Goal: Information Seeking & Learning: Find contact information

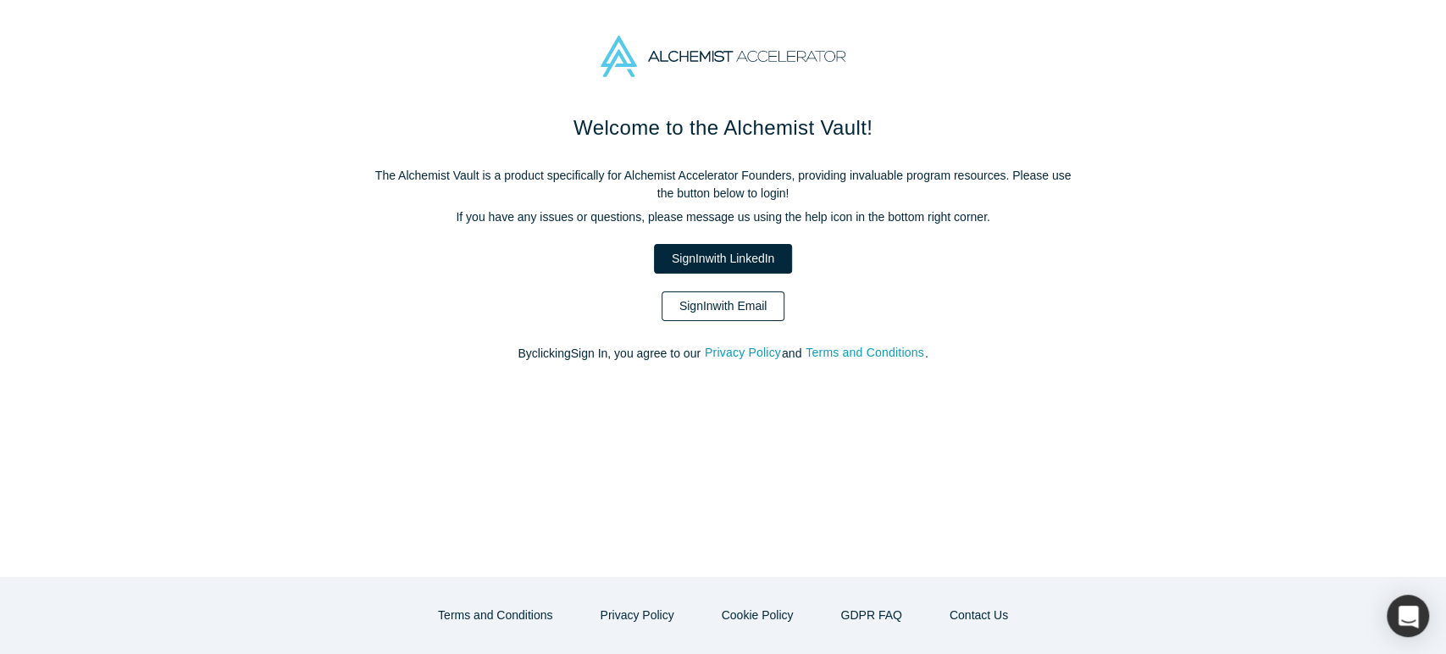
click at [769, 302] on link "Sign In with Email" at bounding box center [724, 306] width 124 height 30
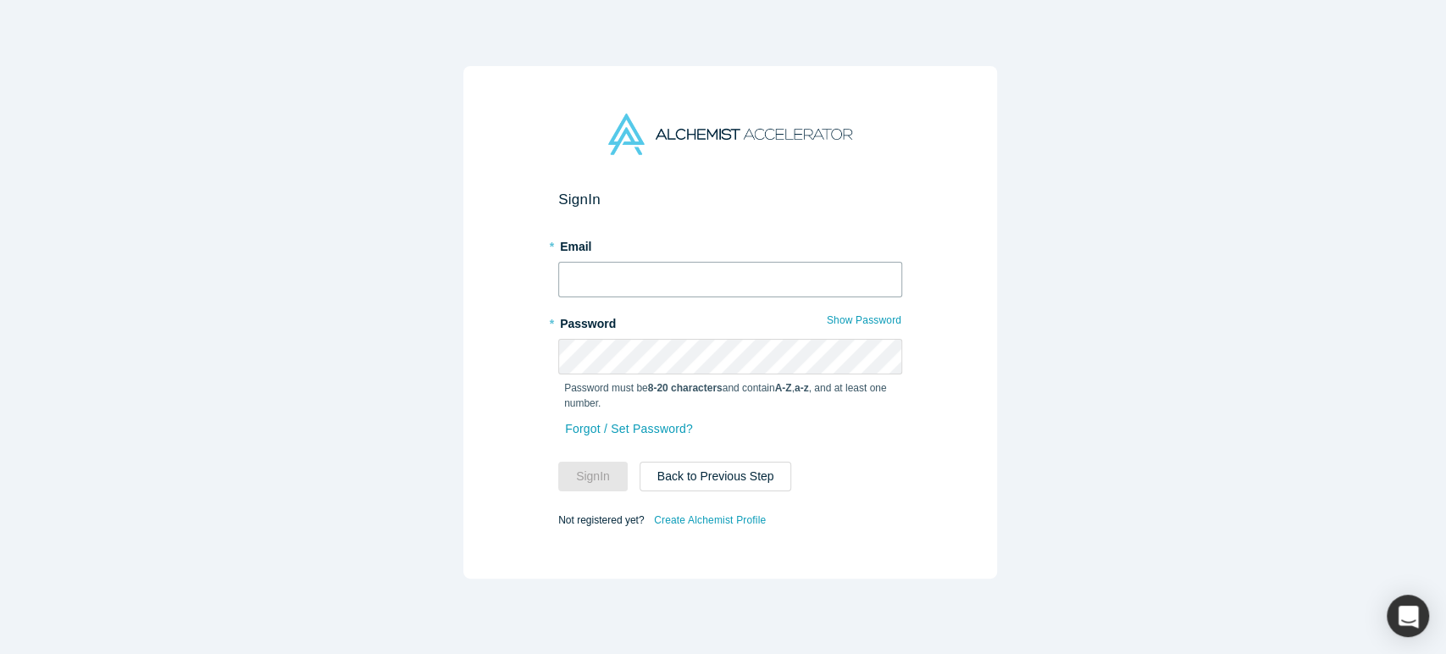
click at [795, 277] on input "text" at bounding box center [730, 280] width 344 height 36
type input "[EMAIL_ADDRESS][DOMAIN_NAME]"
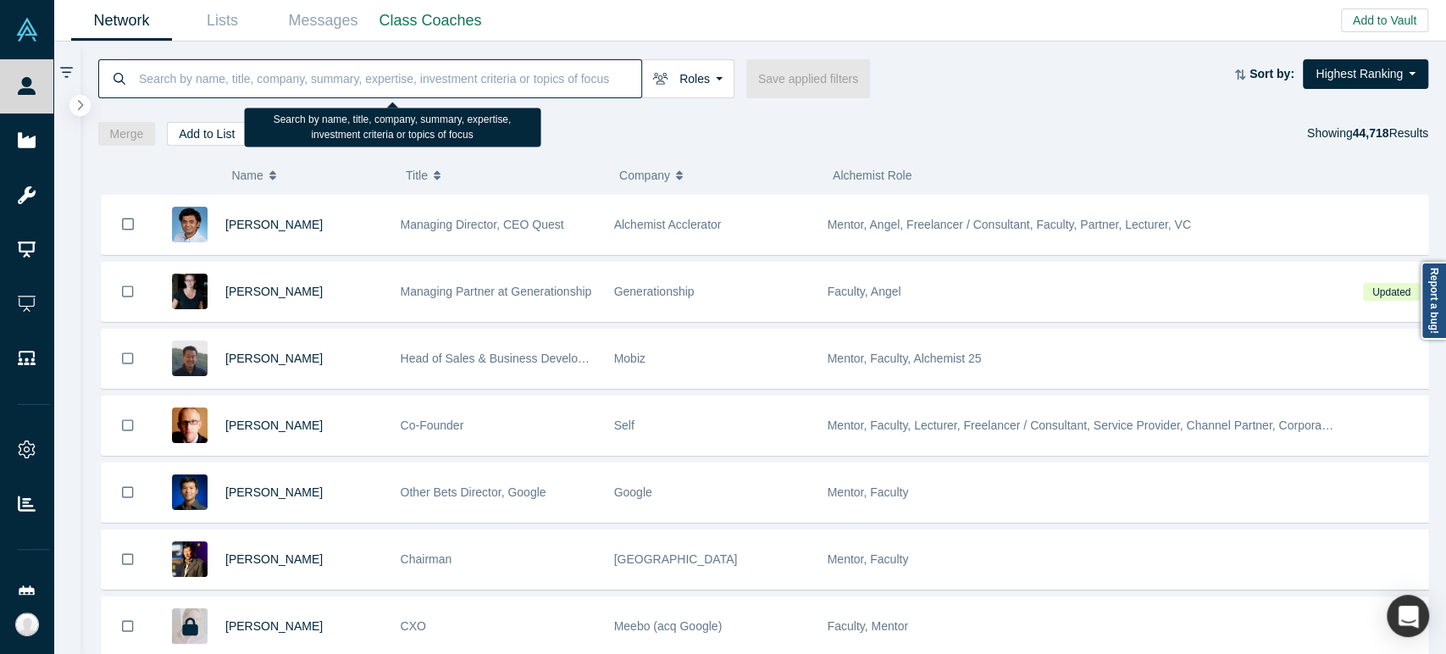
click at [361, 80] on input at bounding box center [389, 78] width 504 height 40
paste input "[PERSON_NAME]"
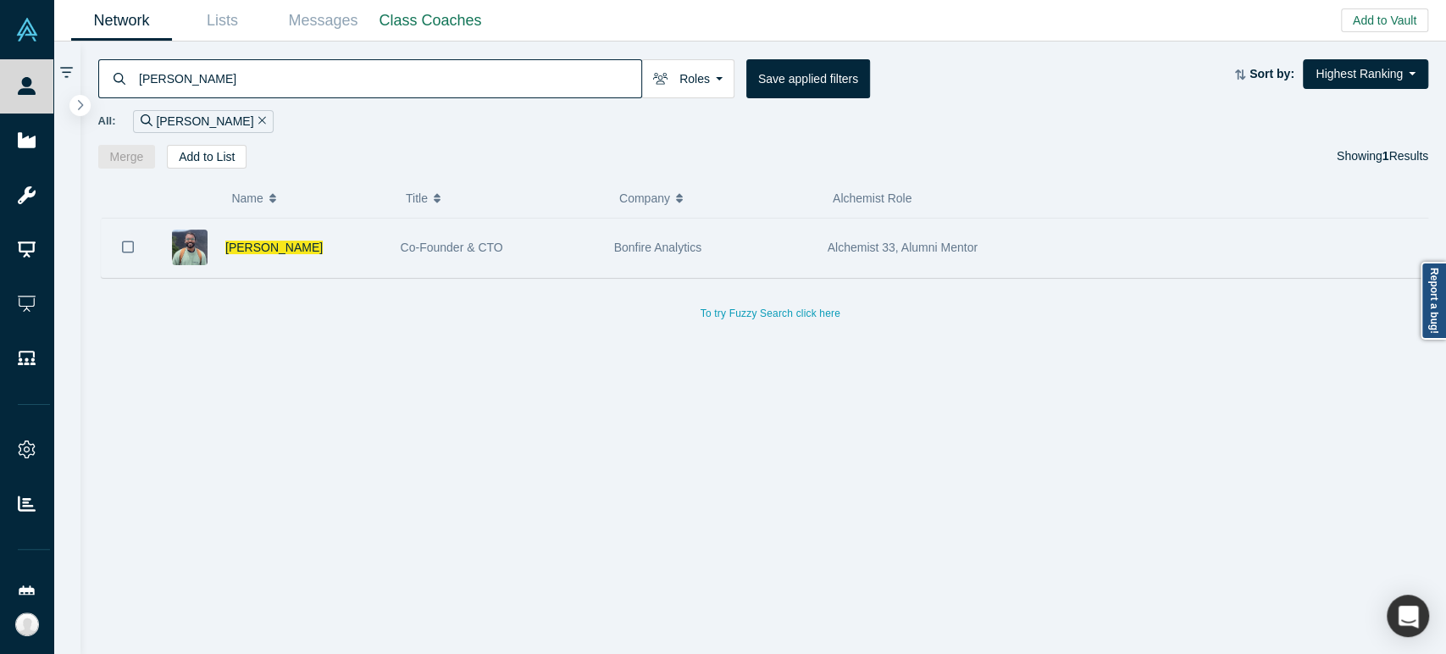
type input "[PERSON_NAME]"
click at [382, 241] on div "[PERSON_NAME]" at bounding box center [272, 248] width 237 height 58
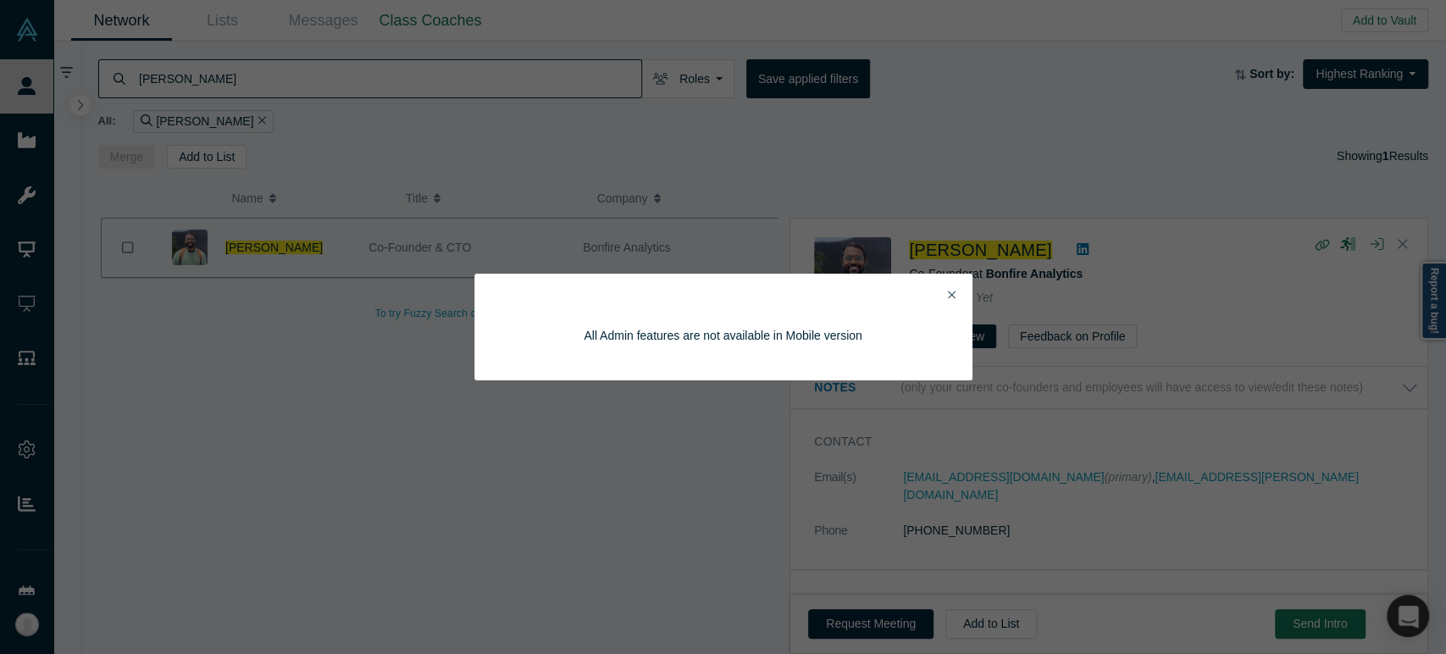
click at [176, 293] on div "All Admin features are not available in Mobile version" at bounding box center [723, 327] width 1446 height 654
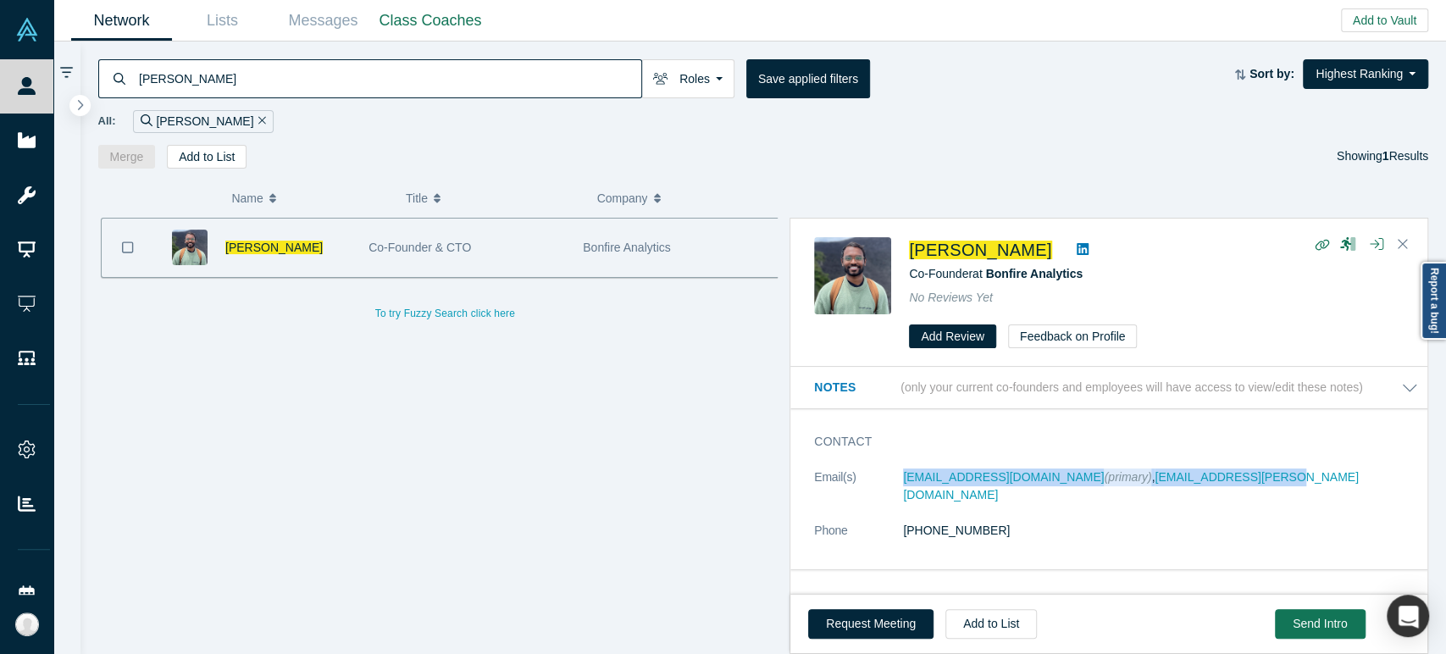
drag, startPoint x: 891, startPoint y: 483, endPoint x: 1238, endPoint y: 485, distance: 346.5
click at [1238, 485] on dl "Email(s) [EMAIL_ADDRESS][DOMAIN_NAME] (primary) , [EMAIL_ADDRESS][PERSON_NAME][…" at bounding box center [1116, 512] width 604 height 89
copy dl "[EMAIL_ADDRESS][DOMAIN_NAME] (primary) , [EMAIL_ADDRESS][PERSON_NAME][DOMAIN_NA…"
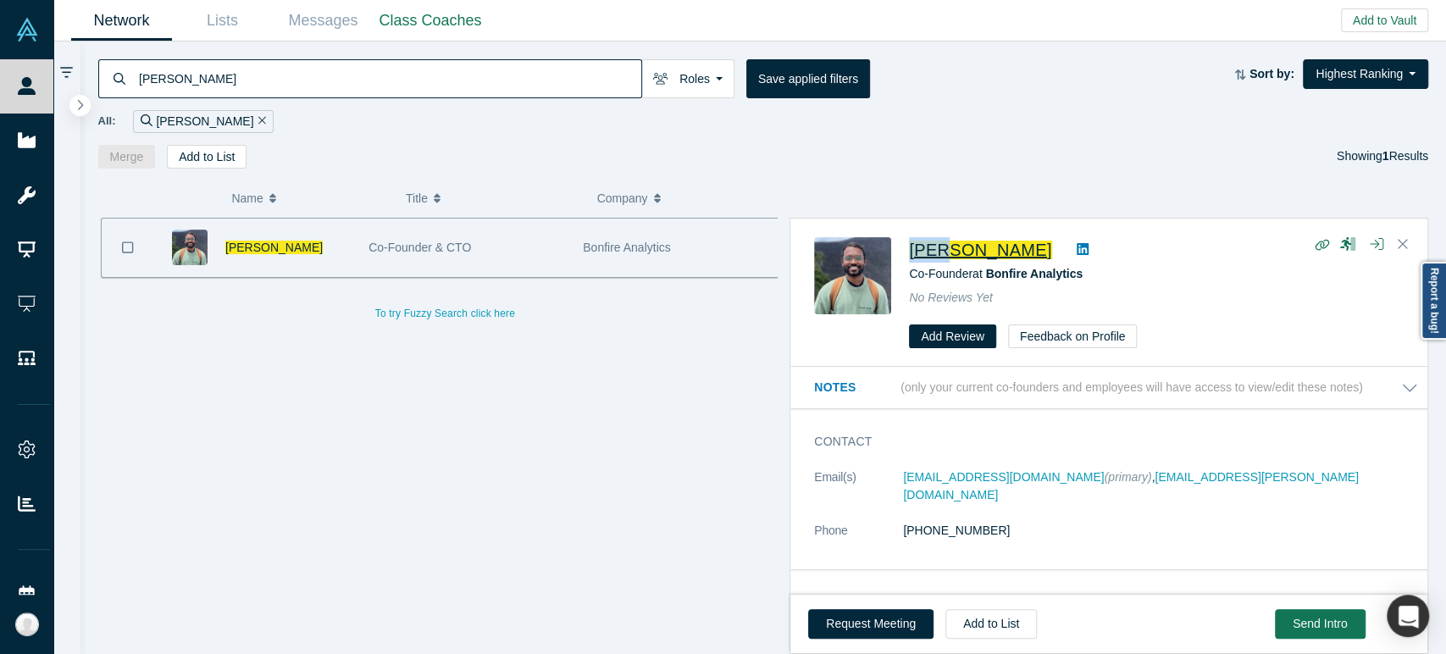
drag, startPoint x: 904, startPoint y: 258, endPoint x: 944, endPoint y: 256, distance: 39.9
click at [944, 256] on div "[PERSON_NAME] Co-Founder at Bonfire Analytics No Reviews Yet Add Review Feedbac…" at bounding box center [1112, 293] width 596 height 112
copy span "Jaya"
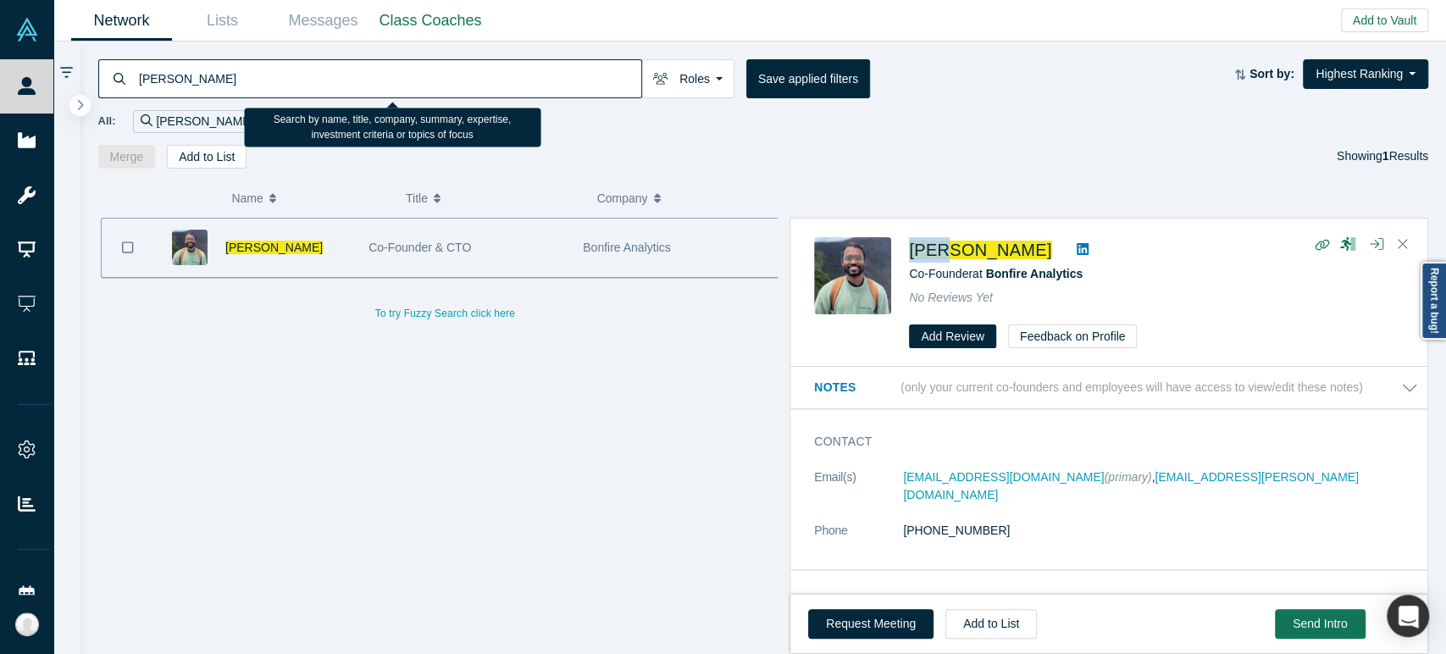
click at [306, 84] on input "[PERSON_NAME]" at bounding box center [389, 78] width 504 height 40
paste input "iyun Hyo"
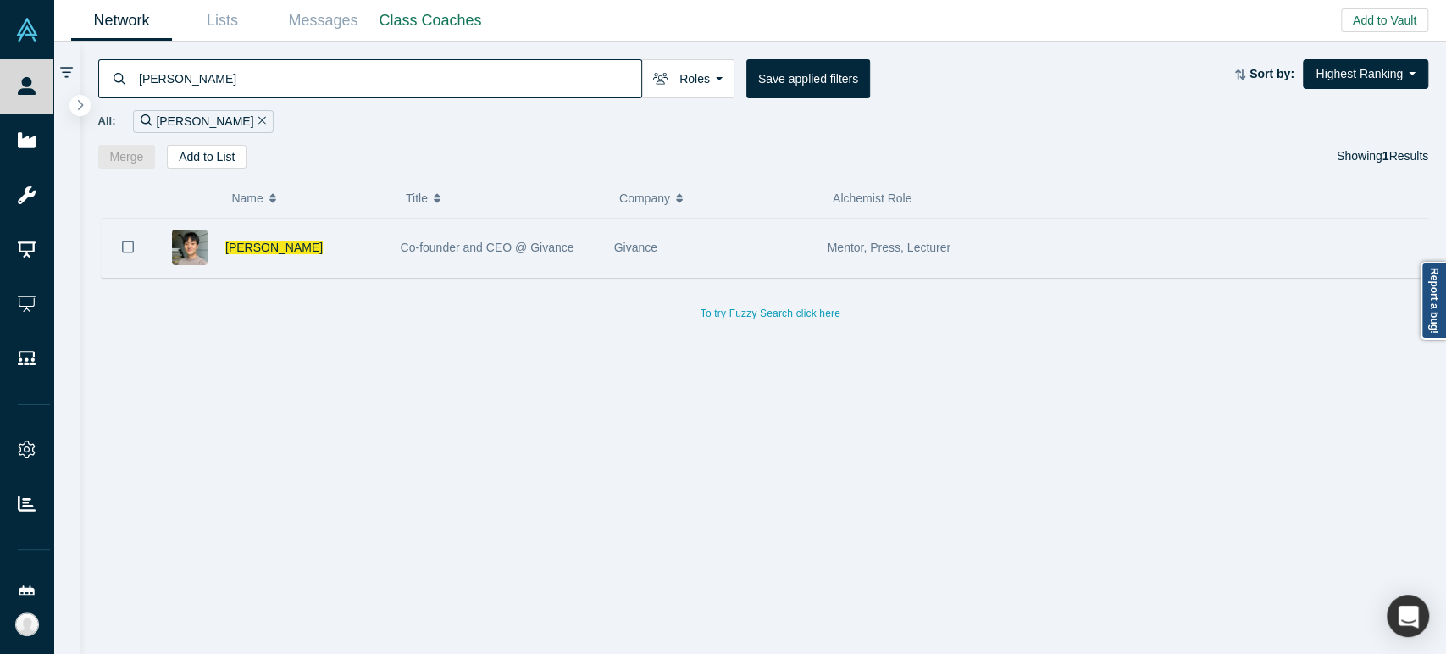
click at [252, 259] on div "[PERSON_NAME]" at bounding box center [304, 248] width 158 height 58
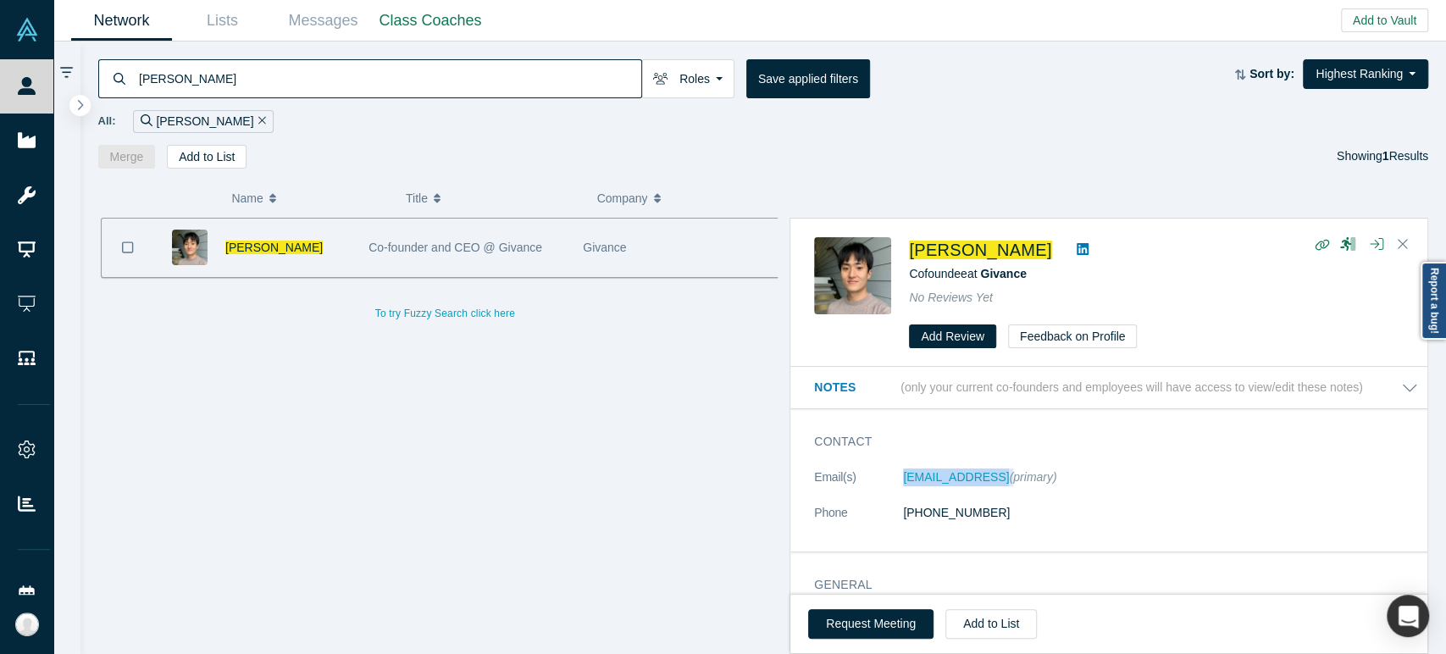
drag, startPoint x: 893, startPoint y: 484, endPoint x: 993, endPoint y: 491, distance: 100.2
click at [993, 491] on dl "Email(s) [EMAIL_ADDRESS] (primary) Phone [PHONE_NUMBER]" at bounding box center [1116, 503] width 604 height 71
copy dl "[EMAIL_ADDRESS]"
drag, startPoint x: 903, startPoint y: 259, endPoint x: 949, endPoint y: 256, distance: 45.9
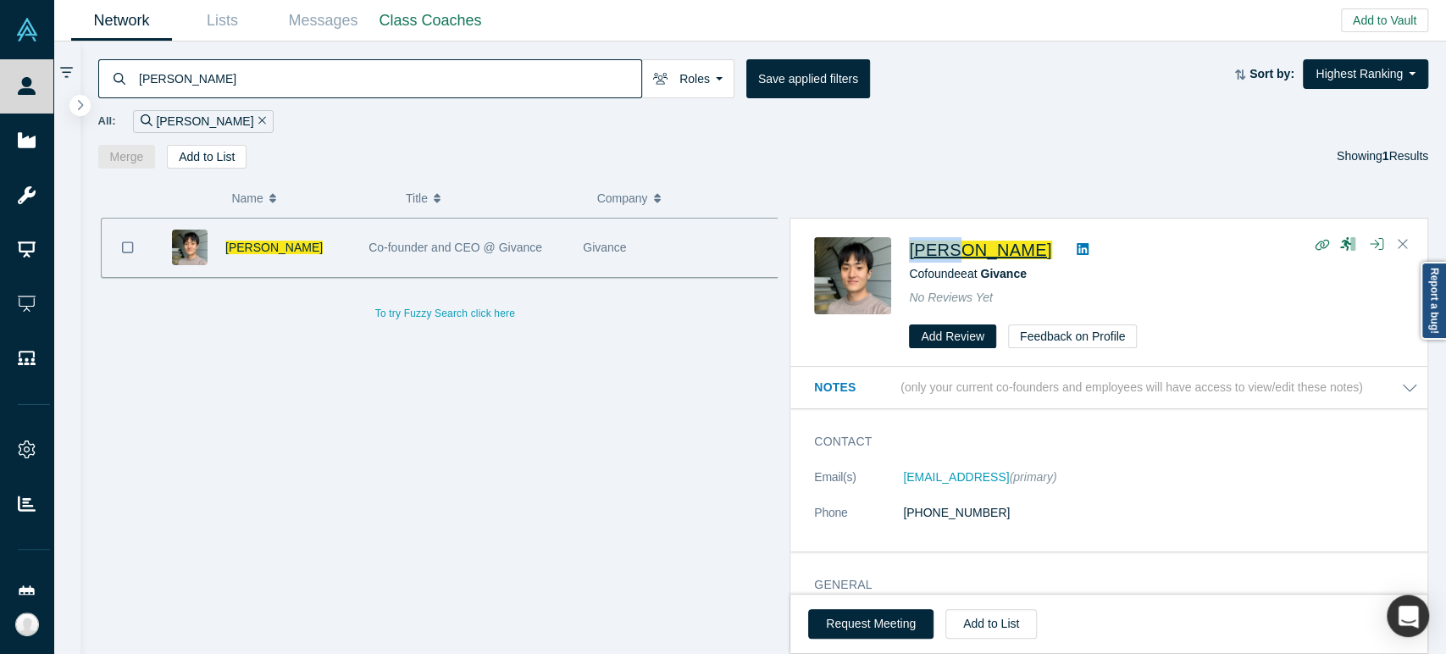
click at [949, 256] on div "Jiyun Hyo Cofoundee at Givance No Reviews Yet Add Review Feedback on Profile" at bounding box center [1112, 293] width 596 height 112
copy span "Jiyun"
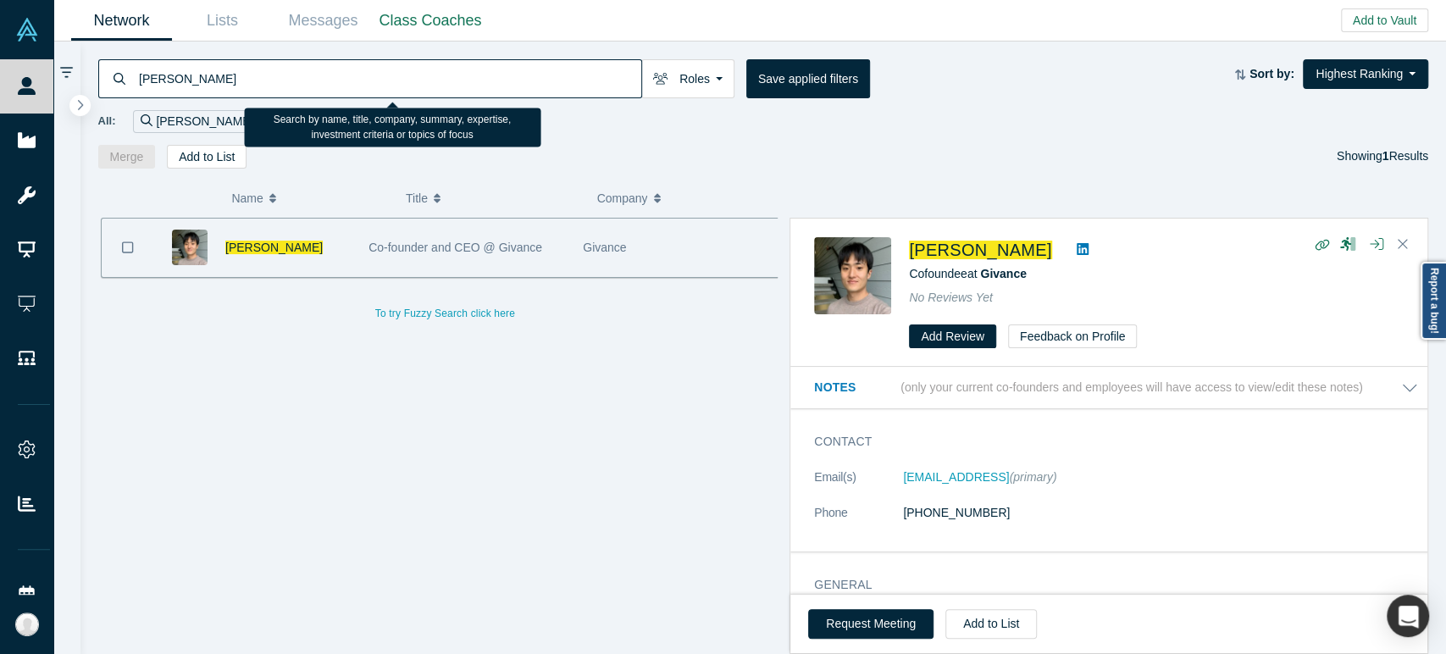
click at [447, 83] on input "[PERSON_NAME]" at bounding box center [389, 78] width 504 height 40
click at [448, 83] on input "[PERSON_NAME]" at bounding box center [389, 78] width 504 height 40
paste input "[PERSON_NAME],"
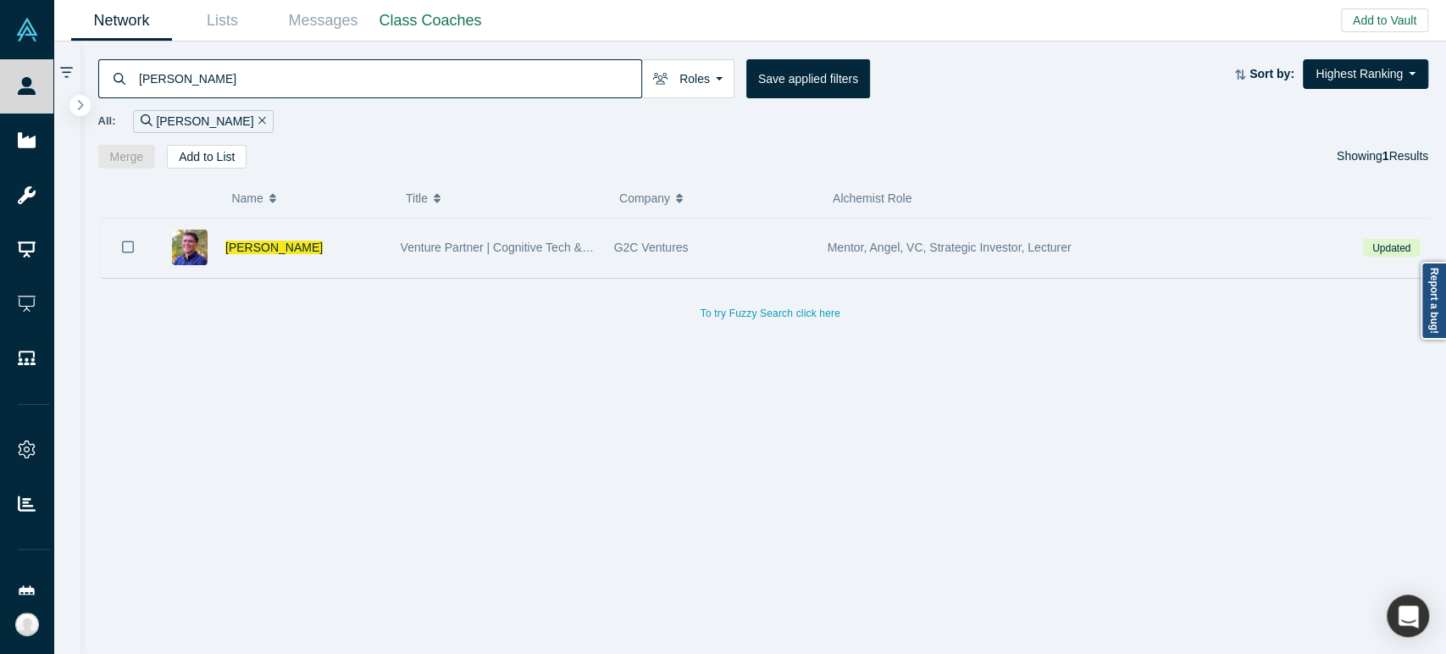
click at [313, 261] on div "[PERSON_NAME]" at bounding box center [304, 248] width 158 height 58
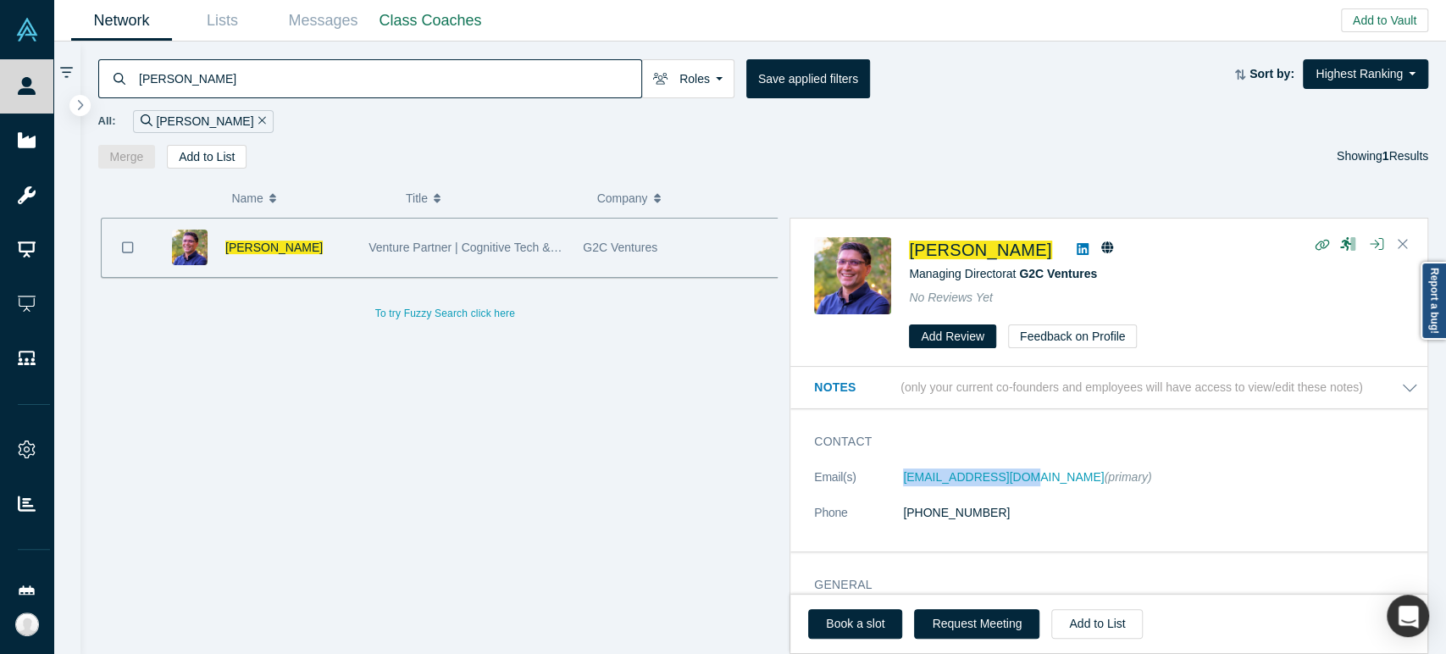
drag, startPoint x: 901, startPoint y: 489, endPoint x: 1017, endPoint y: 481, distance: 116.3
click at [1017, 481] on dl "Email(s) [EMAIL_ADDRESS][DOMAIN_NAME] (primary) Phone [PHONE_NUMBER]" at bounding box center [1116, 503] width 604 height 71
copy dl "[EMAIL_ADDRESS][DOMAIN_NAME]"
drag, startPoint x: 905, startPoint y: 253, endPoint x: 934, endPoint y: 256, distance: 28.9
click at [934, 256] on div "[PERSON_NAME] Managing Director at G2C Ventures No Reviews Yet Add Review Feedb…" at bounding box center [1112, 293] width 596 height 112
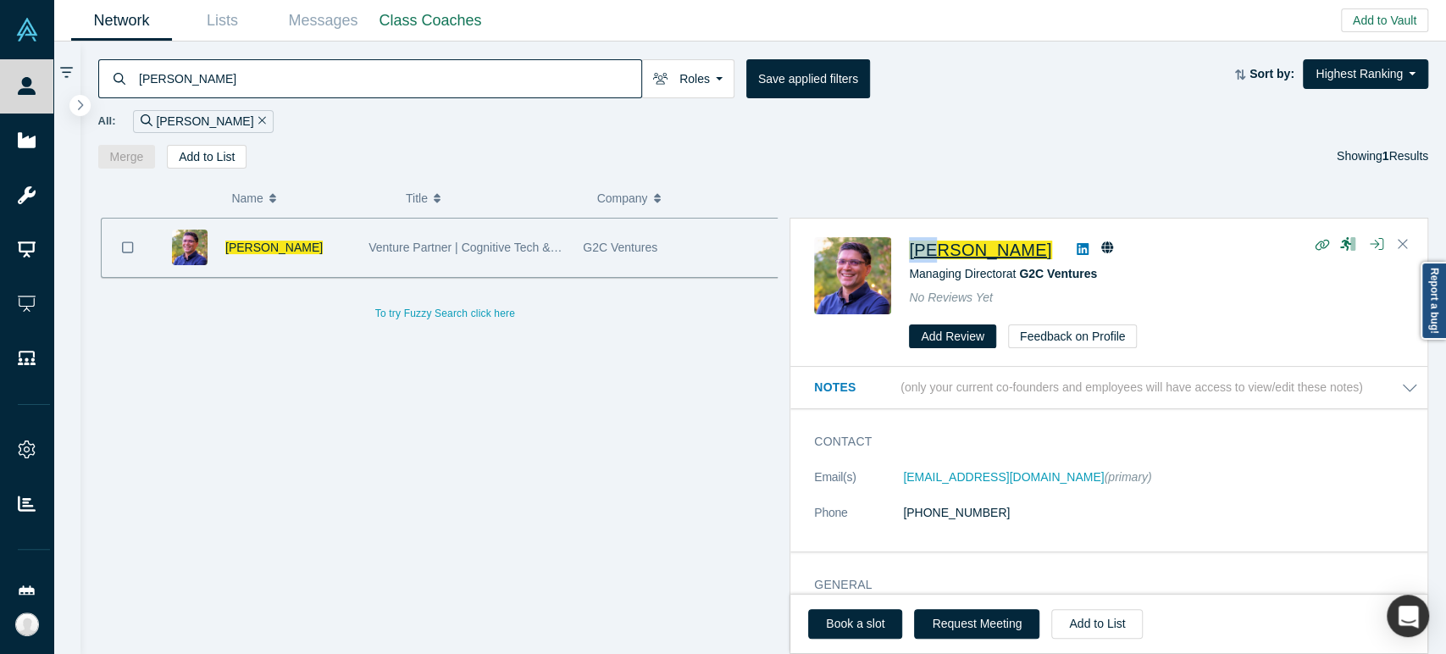
copy span "Vik"
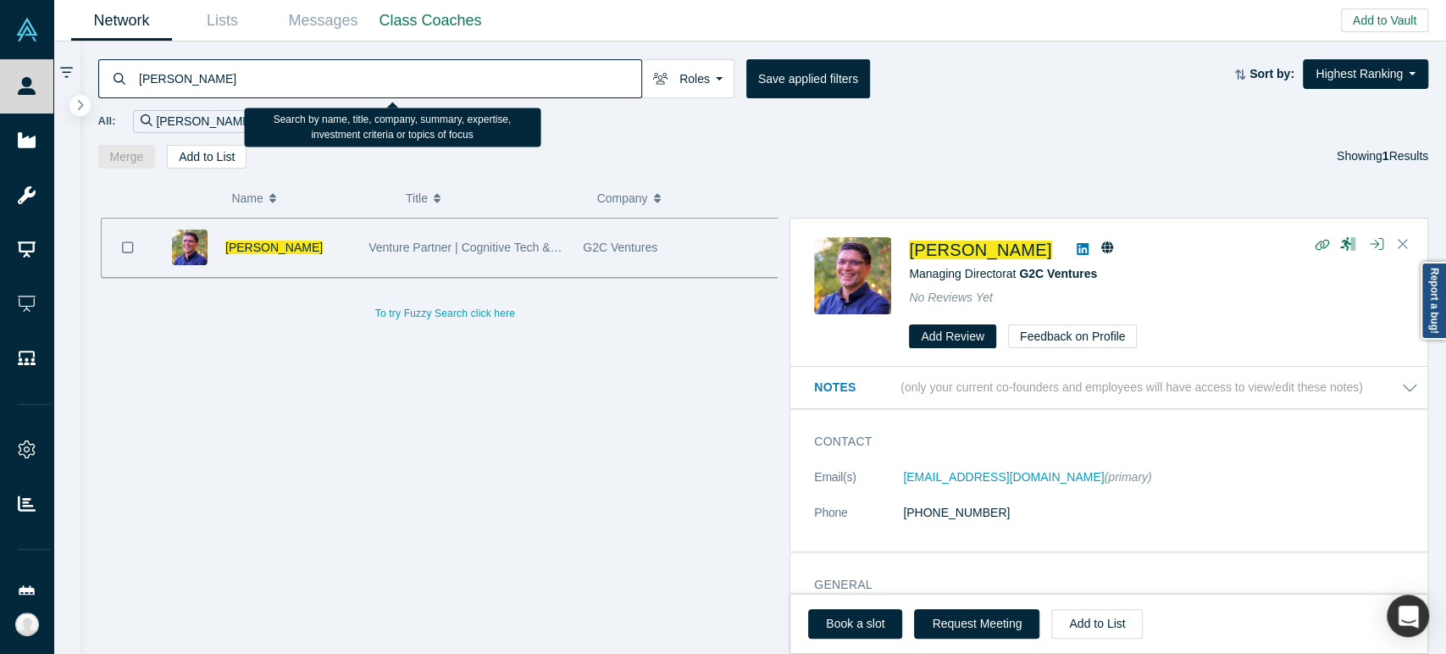
drag, startPoint x: 188, startPoint y: 80, endPoint x: 90, endPoint y: 80, distance: 98.3
click at [90, 80] on div "[PERSON_NAME] Roles Founders Faculty Mentors Alumni Mentor Angels VCs Corporate…" at bounding box center [763, 105] width 1367 height 127
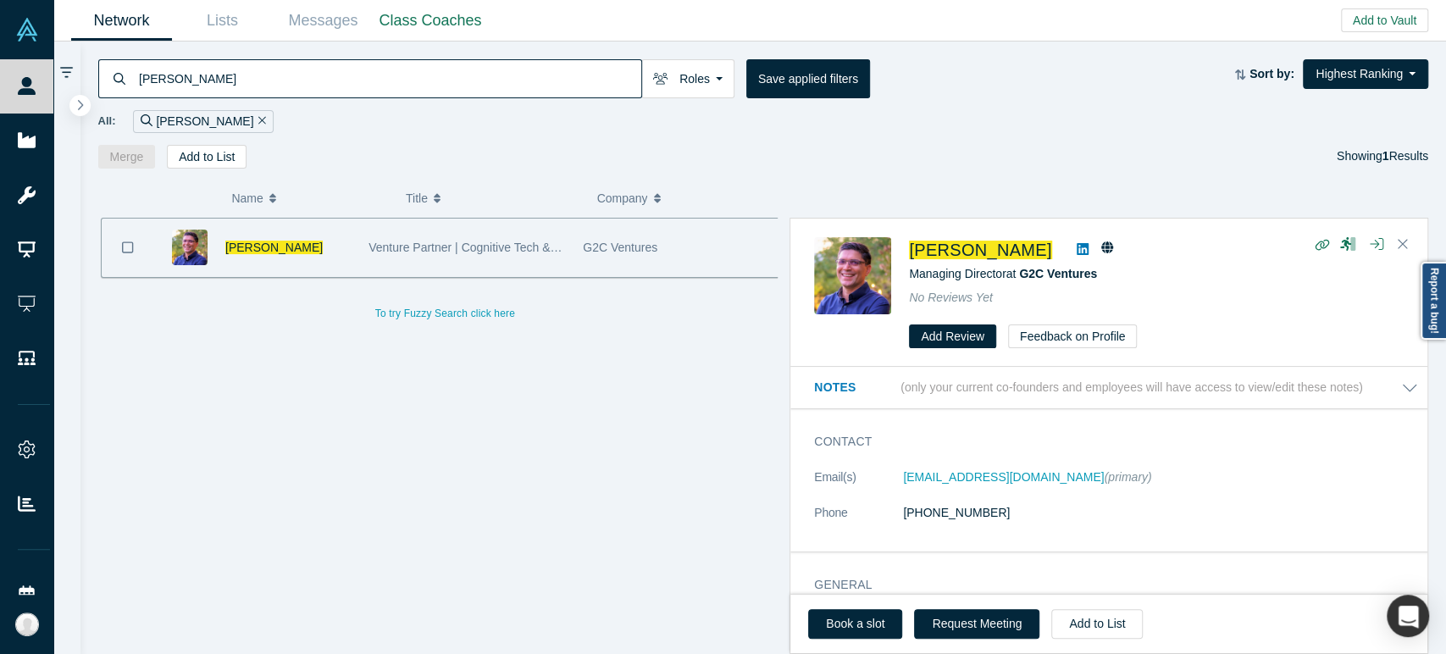
paste input "[PERSON_NAME]"
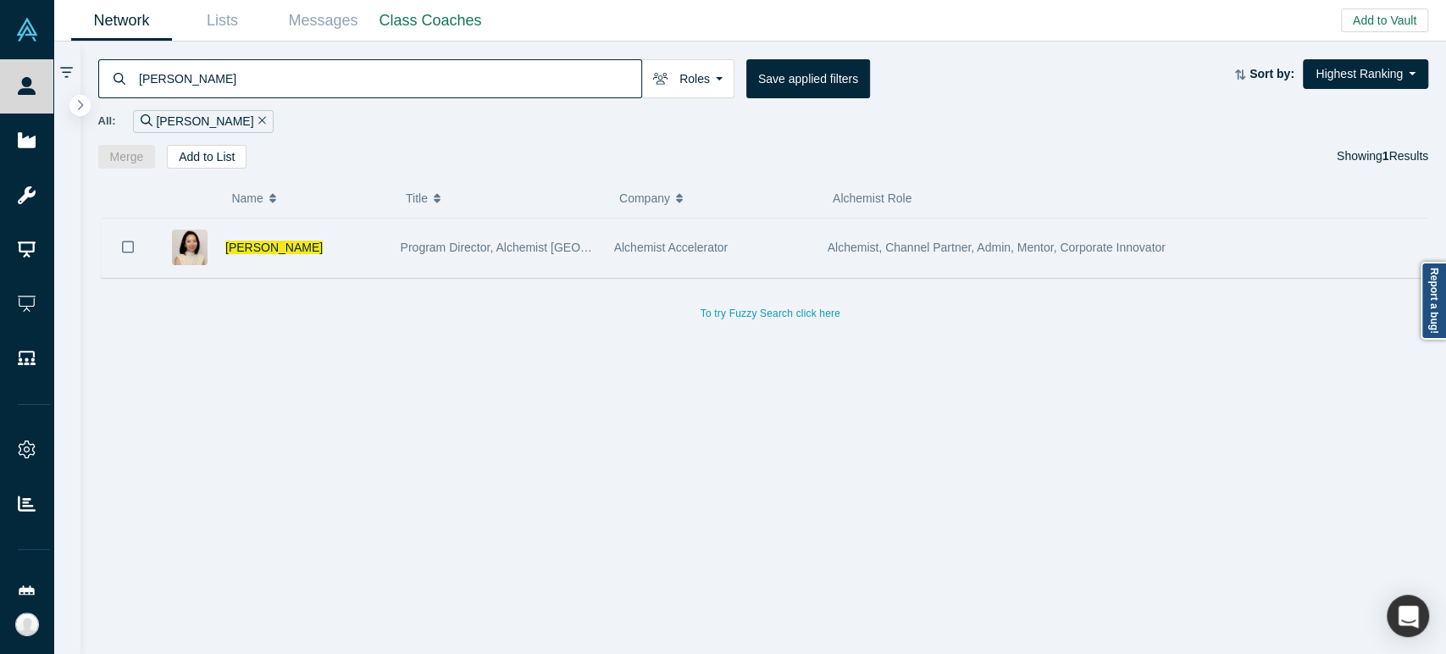
click at [299, 266] on div "[PERSON_NAME]" at bounding box center [304, 248] width 158 height 58
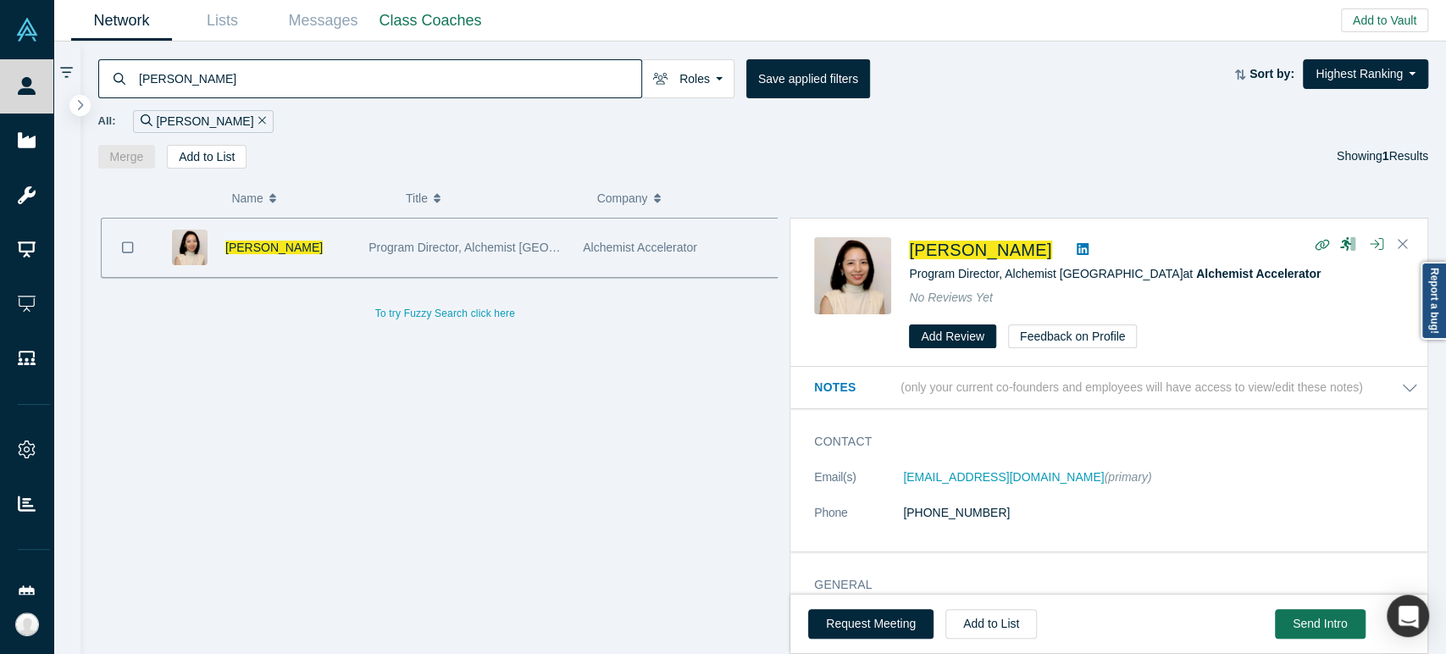
drag, startPoint x: 889, startPoint y: 483, endPoint x: 1073, endPoint y: 472, distance: 185.0
click at [1073, 472] on dl "Email(s) [PERSON_NAME][EMAIL_ADDRESS][DOMAIN_NAME] (primary) Phone [PHONE_NUMBE…" at bounding box center [1116, 503] width 604 height 71
copy dl "[EMAIL_ADDRESS][DOMAIN_NAME]"
drag, startPoint x: 899, startPoint y: 256, endPoint x: 949, endPoint y: 260, distance: 50.2
click at [949, 260] on div "[PERSON_NAME] Program Director, Alchemist Japan at Alchemist Accelerator No Rev…" at bounding box center [1112, 293] width 596 height 112
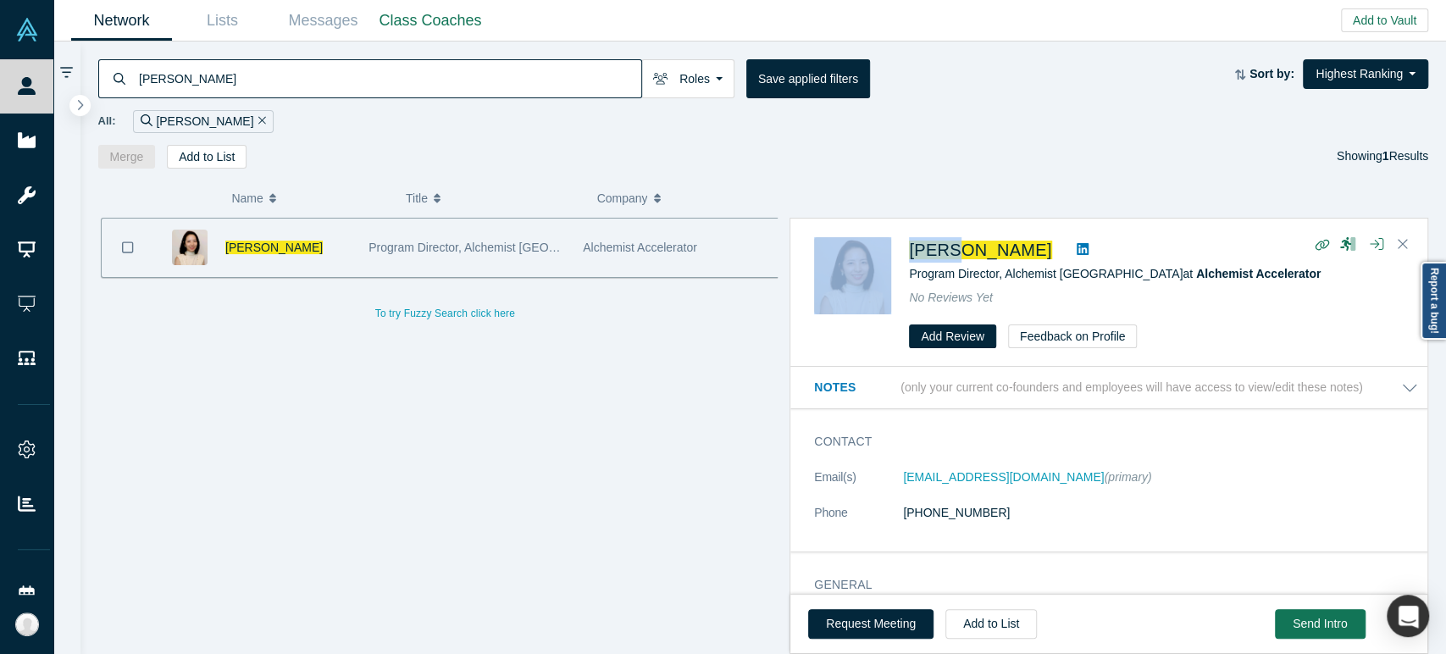
copy div "Yukai"
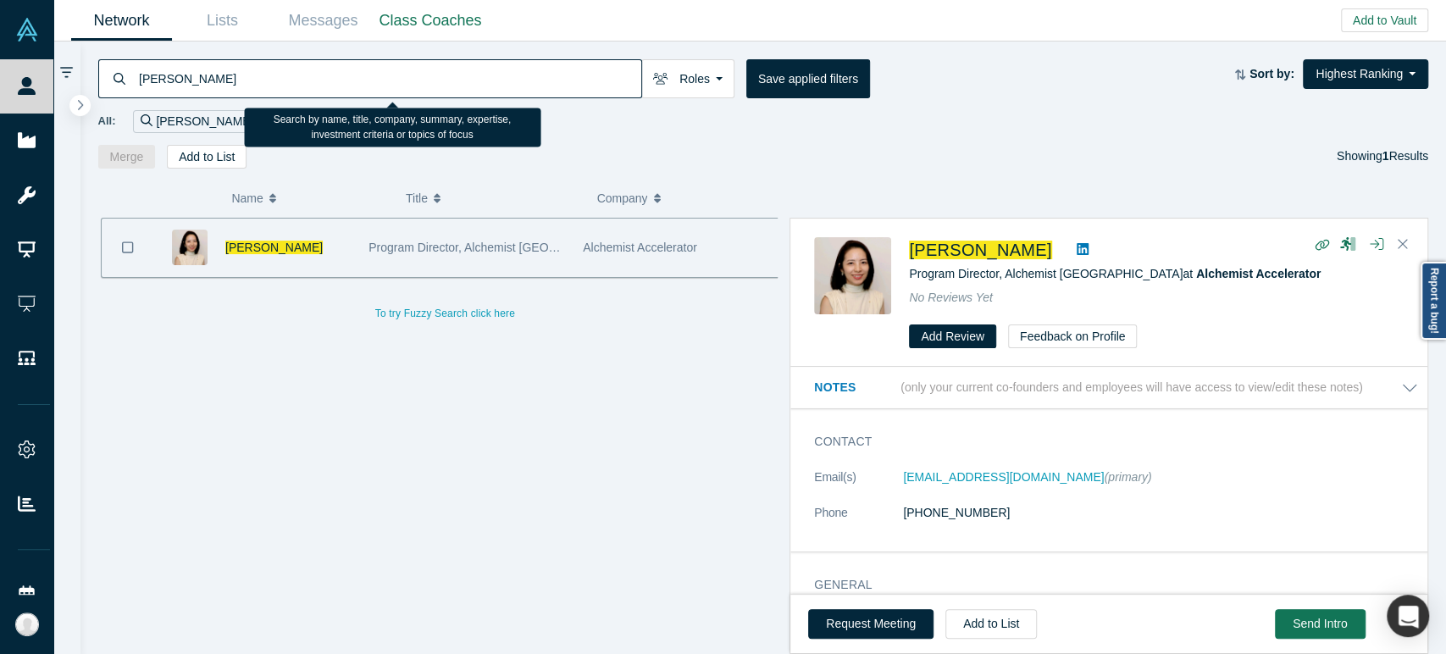
click at [522, 80] on input "[PERSON_NAME]" at bounding box center [389, 78] width 504 height 40
paste input "[PERSON_NAME]"
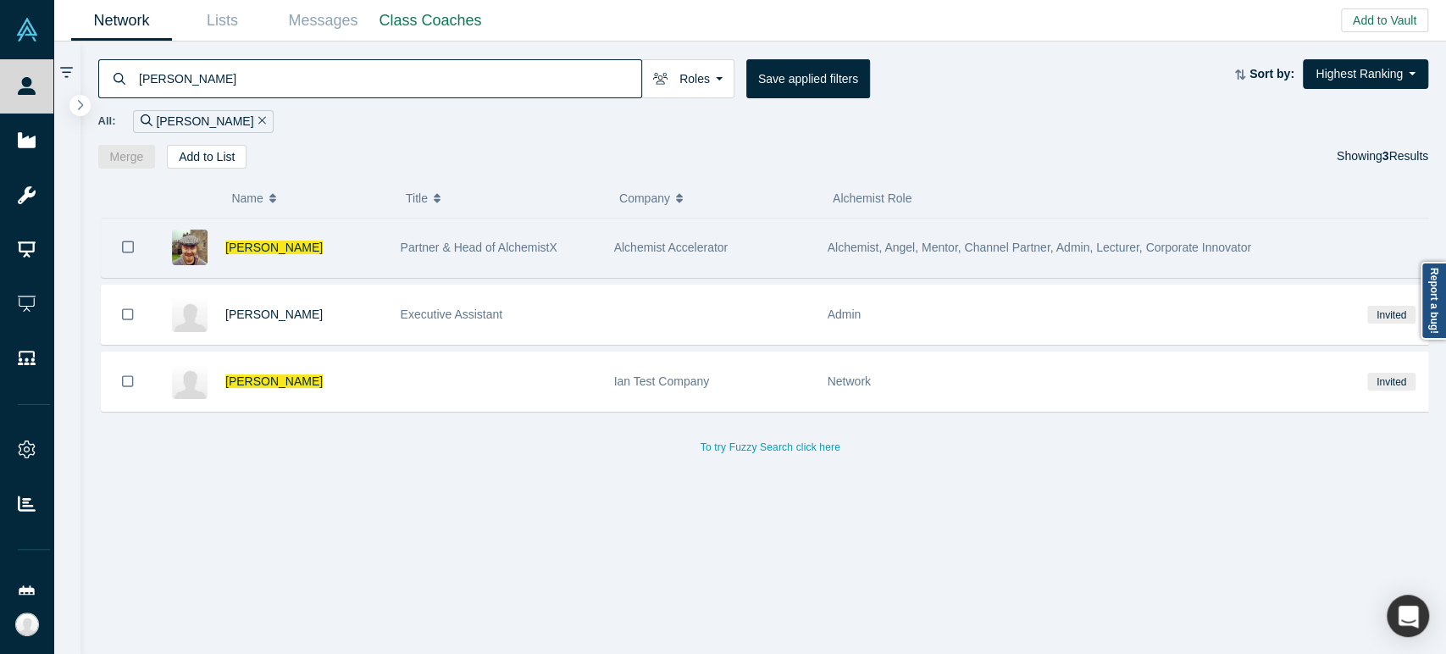
click at [387, 248] on div "[PERSON_NAME]" at bounding box center [272, 248] width 237 height 58
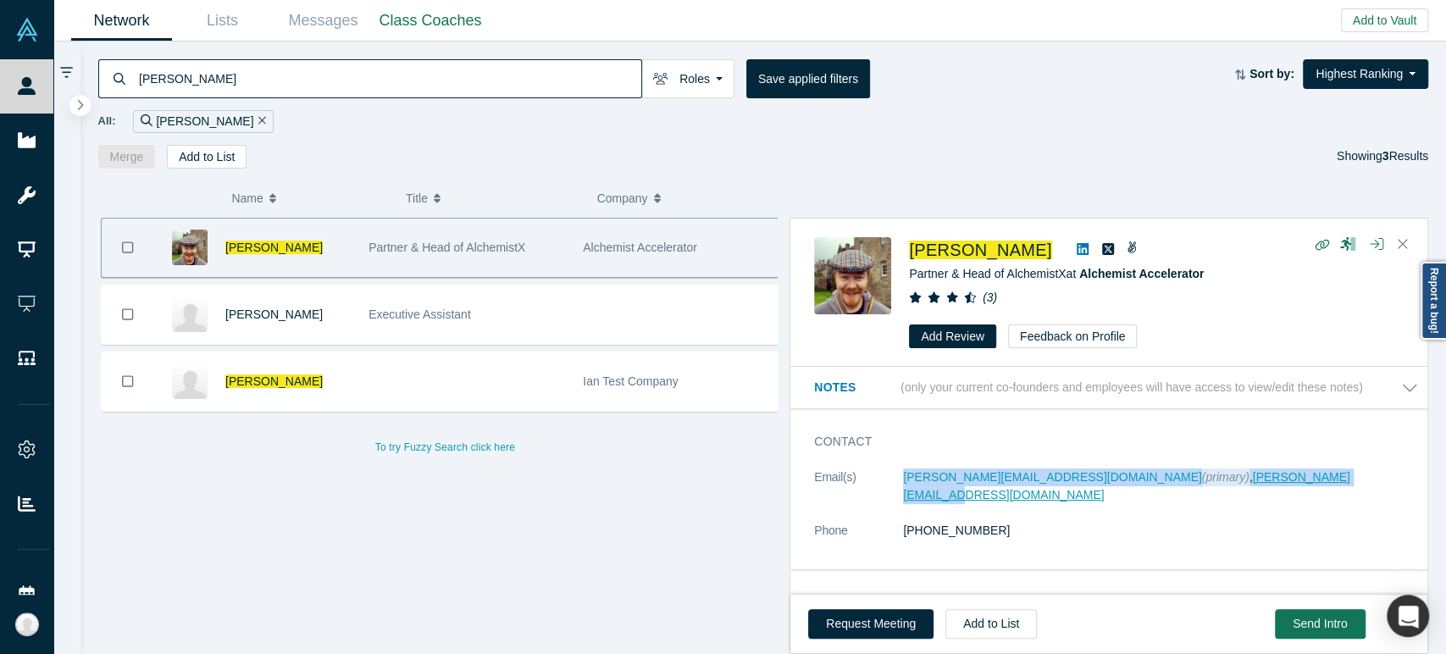
drag, startPoint x: 895, startPoint y: 481, endPoint x: 1254, endPoint y: 484, distance: 359.2
click at [1254, 484] on dl "Email(s) [PERSON_NAME][EMAIL_ADDRESS][DOMAIN_NAME] (primary) , [PERSON_NAME][EM…" at bounding box center [1116, 512] width 604 height 89
copy dl "[PERSON_NAME][EMAIL_ADDRESS][DOMAIN_NAME] (primary) , [PERSON_NAME][EMAIL_ADDRE…"
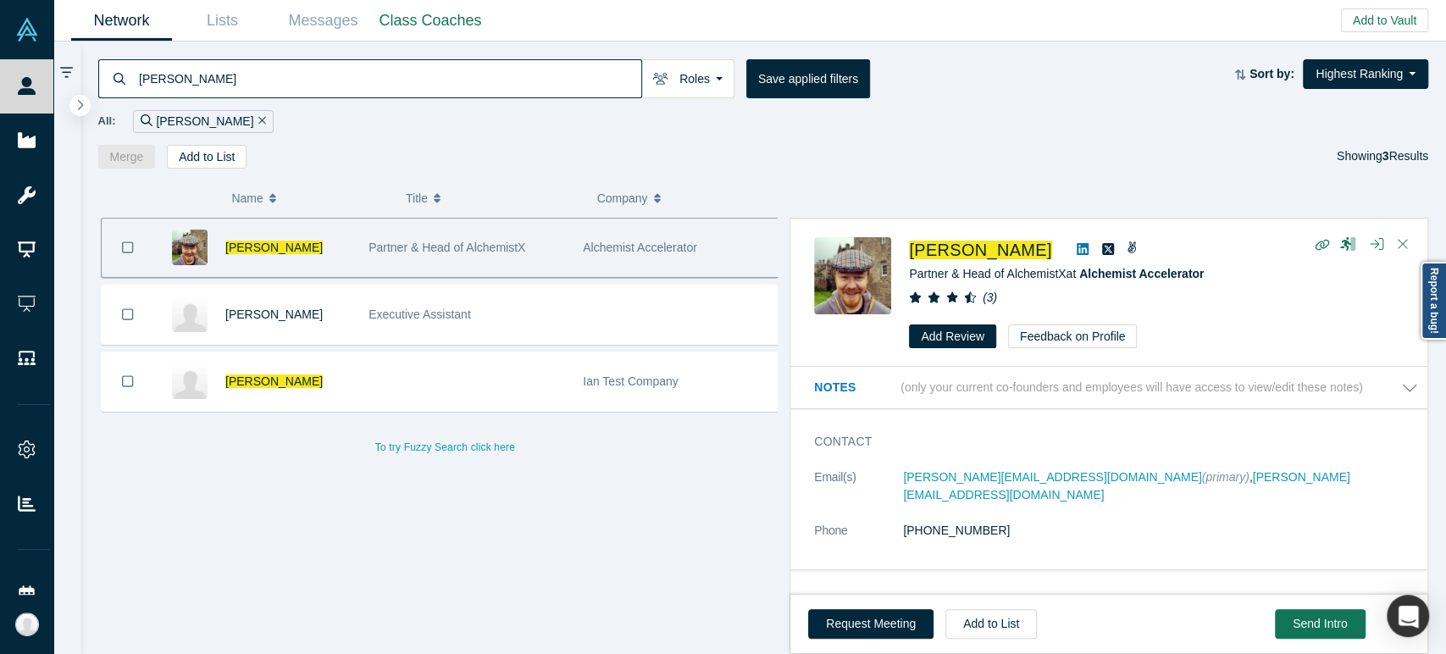
drag, startPoint x: 522, startPoint y: 85, endPoint x: 122, endPoint y: 64, distance: 400.4
click at [122, 64] on div "[PERSON_NAME]" at bounding box center [370, 78] width 544 height 39
paste input "[PERSON_NAME]"
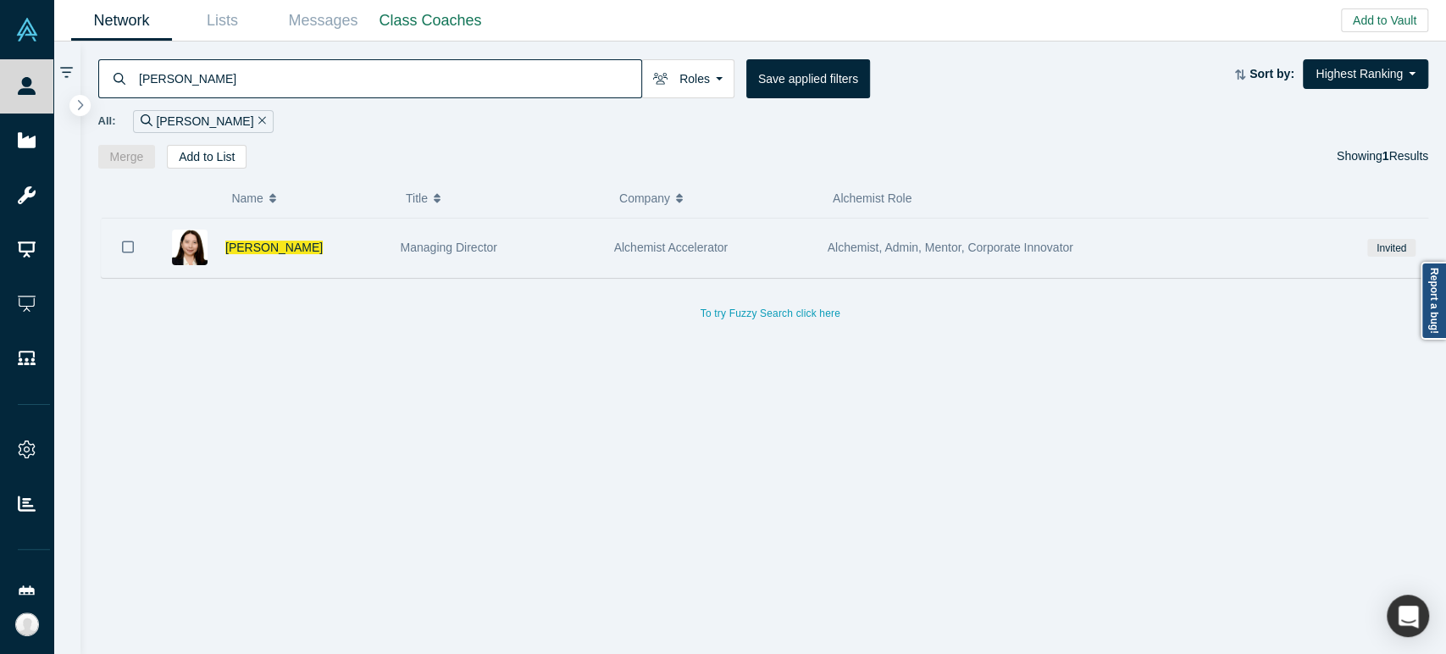
click at [379, 252] on div "[PERSON_NAME]" at bounding box center [304, 248] width 158 height 58
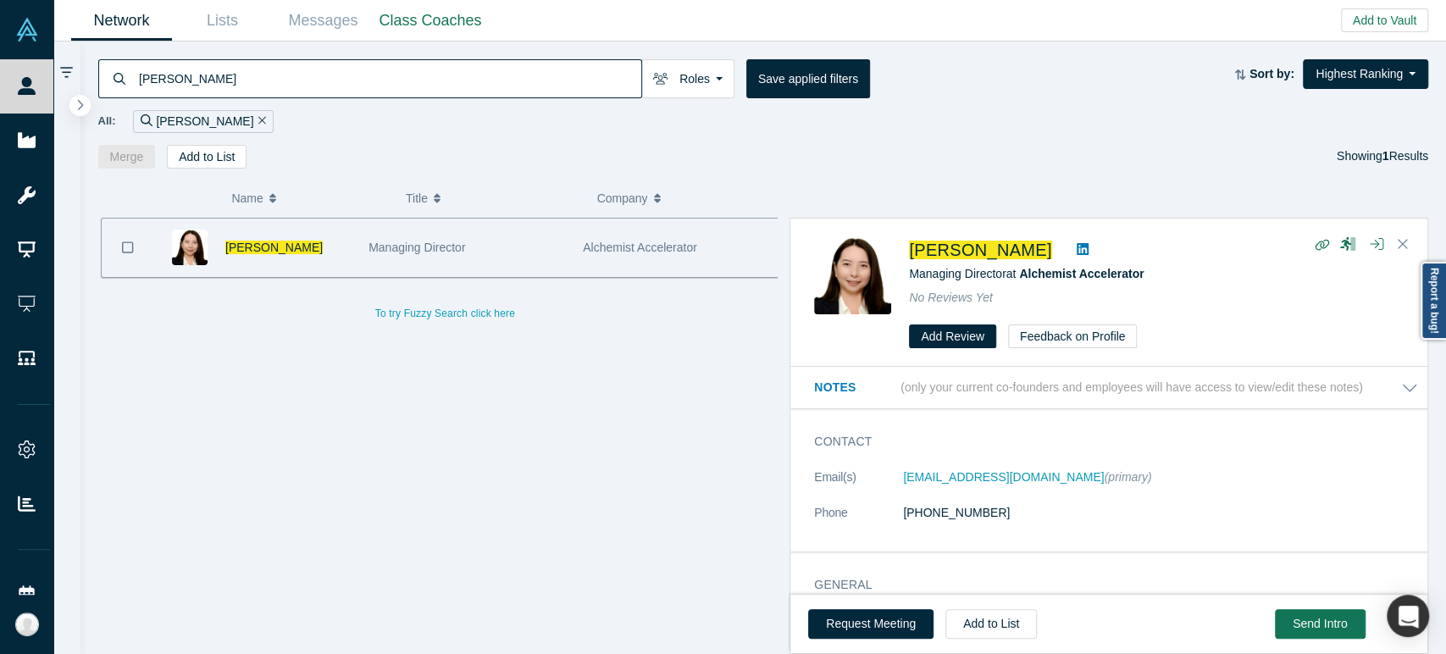
drag, startPoint x: 897, startPoint y: 480, endPoint x: 1076, endPoint y: 488, distance: 179.0
click at [1076, 488] on dl "Email(s) [PERSON_NAME][EMAIL_ADDRESS][DOMAIN_NAME] (primary) Phone [PHONE_NUMBE…" at bounding box center [1116, 503] width 604 height 71
click at [523, 80] on input "[PERSON_NAME]" at bounding box center [389, 78] width 504 height 40
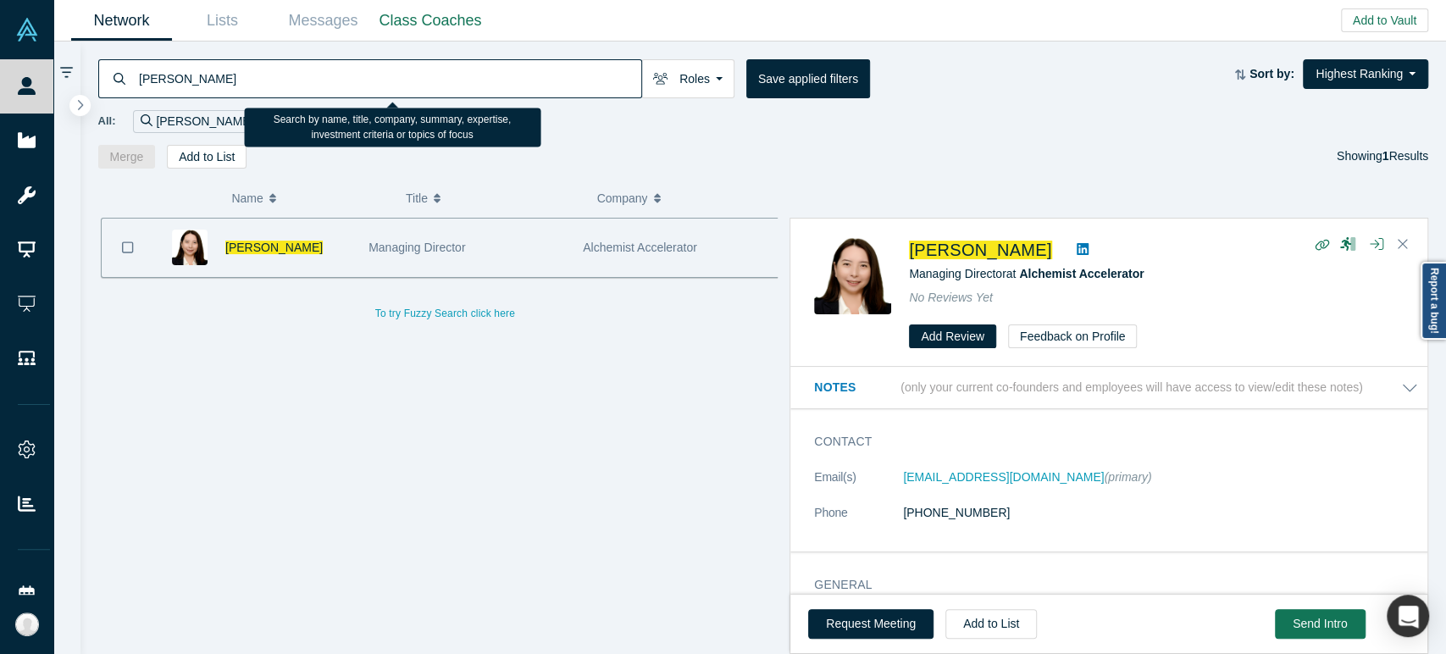
click at [523, 80] on input "[PERSON_NAME]" at bounding box center [389, 78] width 504 height 40
paste input "[PERSON_NAME]"
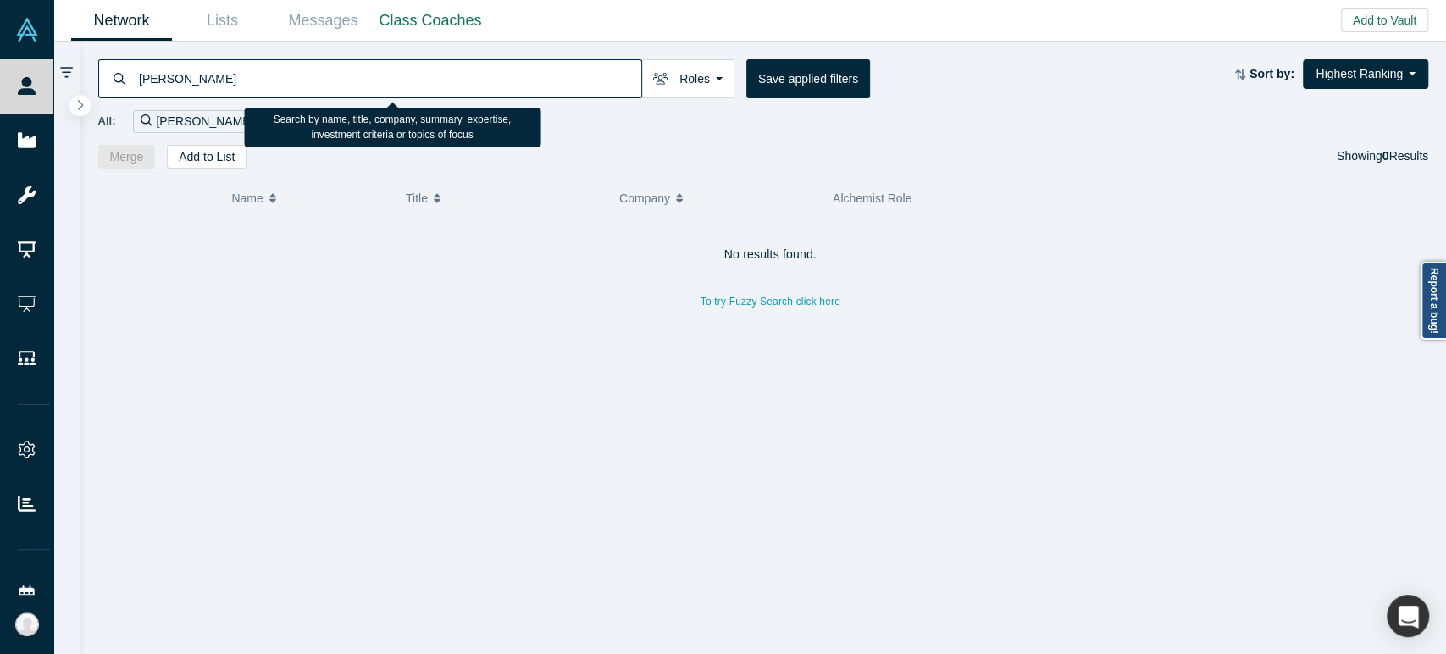
click at [563, 80] on input "[PERSON_NAME]" at bounding box center [389, 78] width 504 height 40
paste input "[PERSON_NAME]"
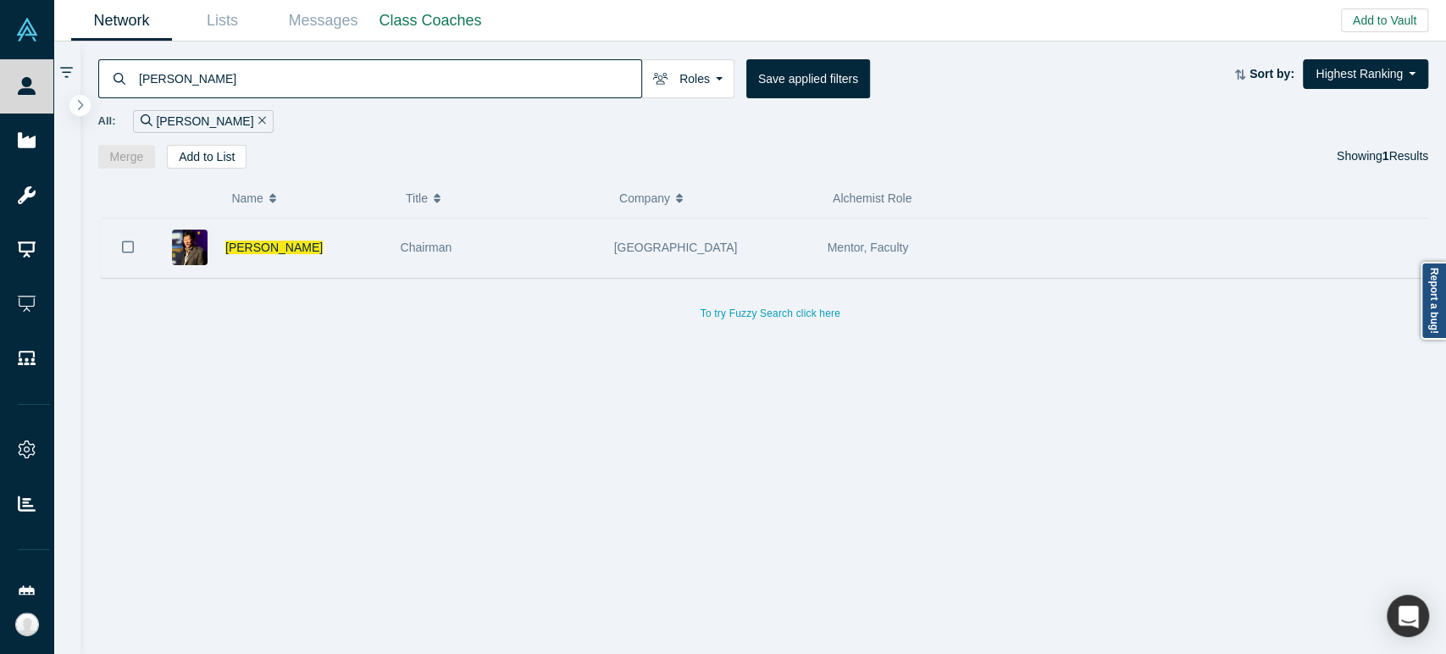
click at [349, 245] on div "[PERSON_NAME]" at bounding box center [304, 248] width 158 height 58
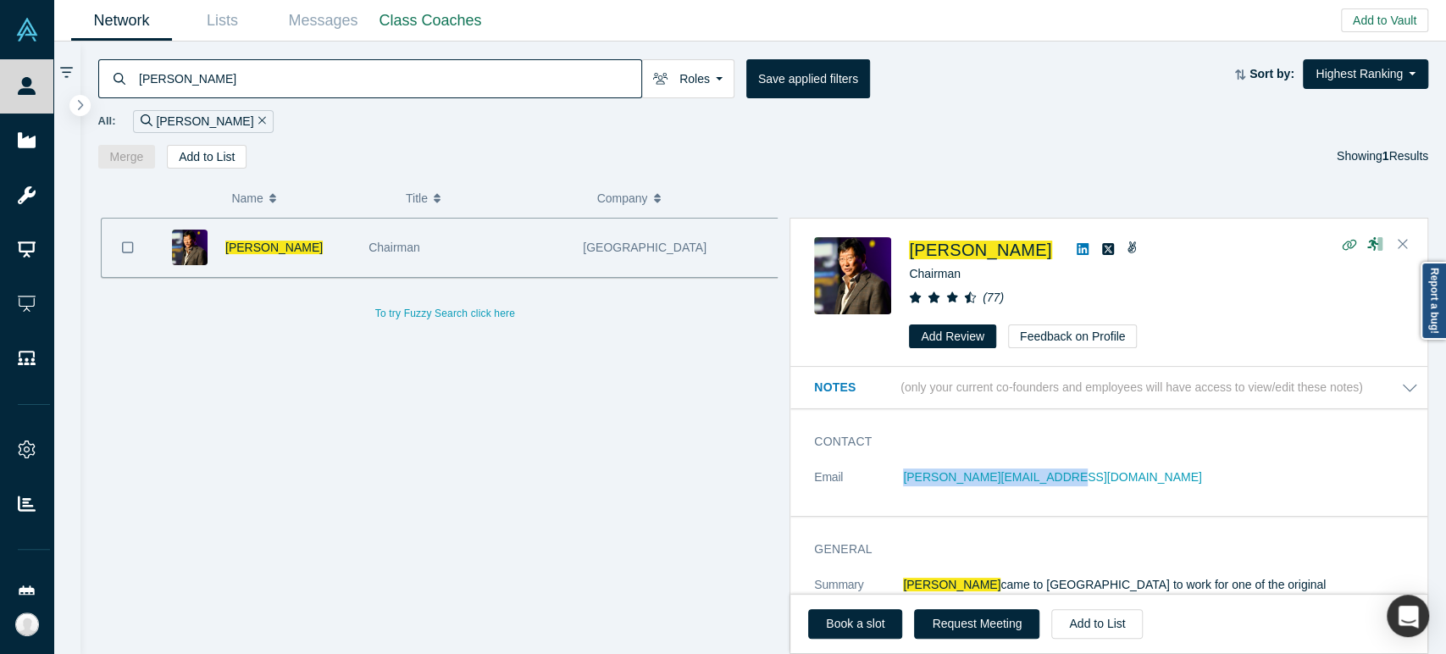
drag, startPoint x: 893, startPoint y: 482, endPoint x: 1047, endPoint y: 486, distance: 154.2
click at [1047, 486] on dl "Email [PERSON_NAME][EMAIL_ADDRESS][PERSON_NAME][PERSON_NAME][DOMAIN_NAME]" at bounding box center [1116, 486] width 604 height 36
drag, startPoint x: 901, startPoint y: 486, endPoint x: 1049, endPoint y: 491, distance: 147.5
click at [1049, 491] on dl "Email(s) [PERSON_NAME][EMAIL_ADDRESS][PERSON_NAME][PERSON_NAME][DOMAIN_NAME] (p…" at bounding box center [1116, 486] width 604 height 36
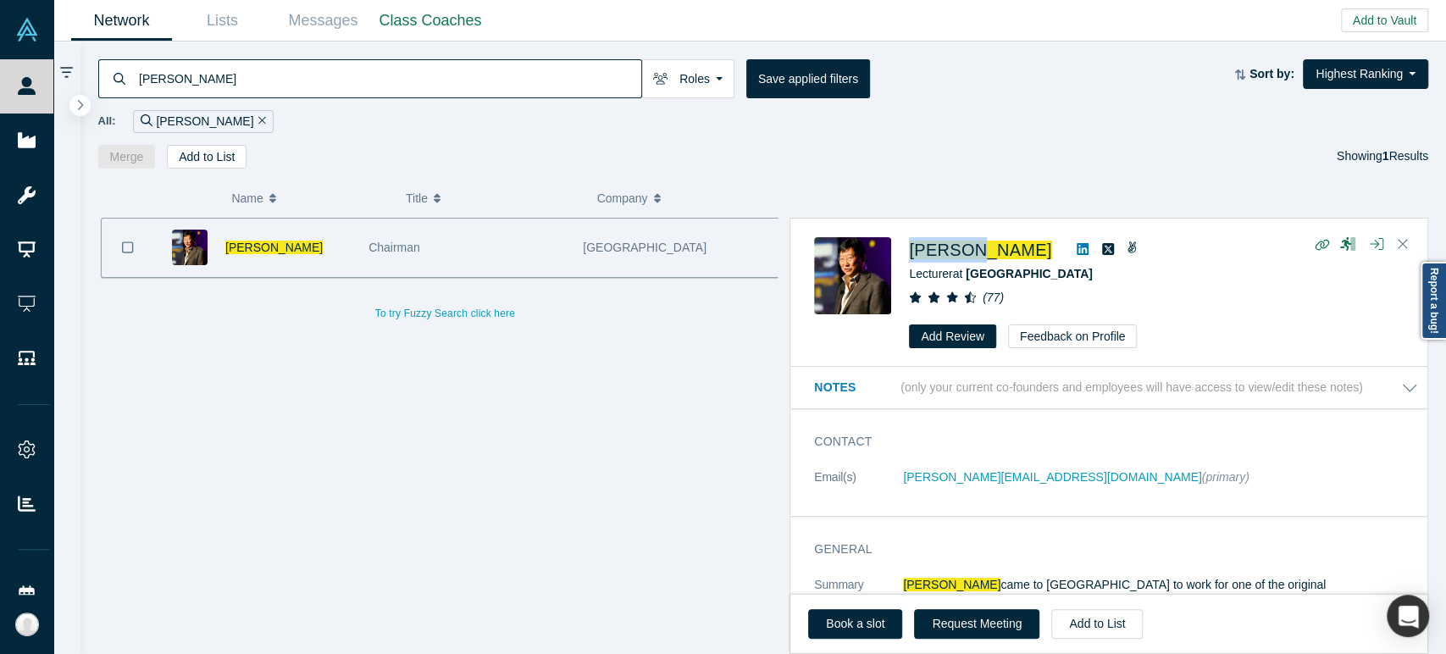
drag, startPoint x: 905, startPoint y: 256, endPoint x: 973, endPoint y: 260, distance: 67.9
click at [973, 260] on div "[PERSON_NAME] Lecturer at [GEOGRAPHIC_DATA] ( 77 ) Add Review Feedback on Profi…" at bounding box center [1112, 293] width 596 height 112
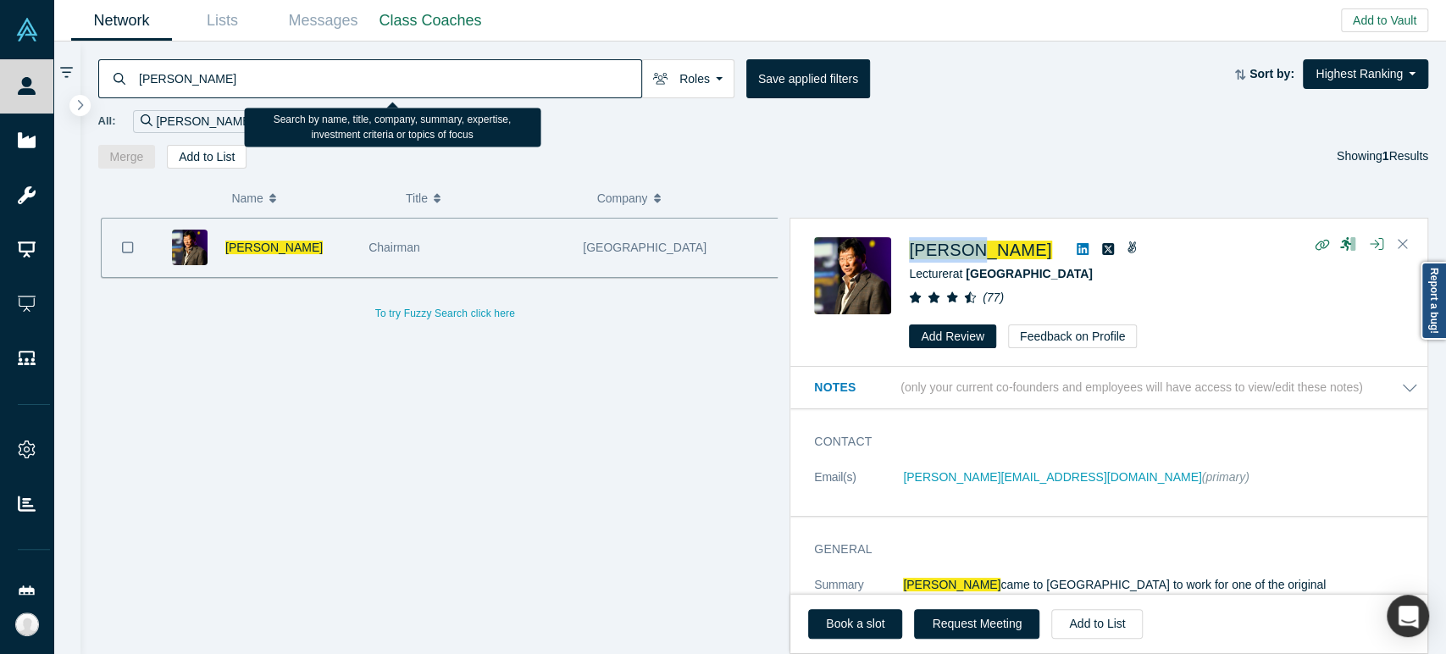
click at [481, 89] on input "[PERSON_NAME]" at bounding box center [389, 78] width 504 height 40
paste input "[PERSON_NAME]"
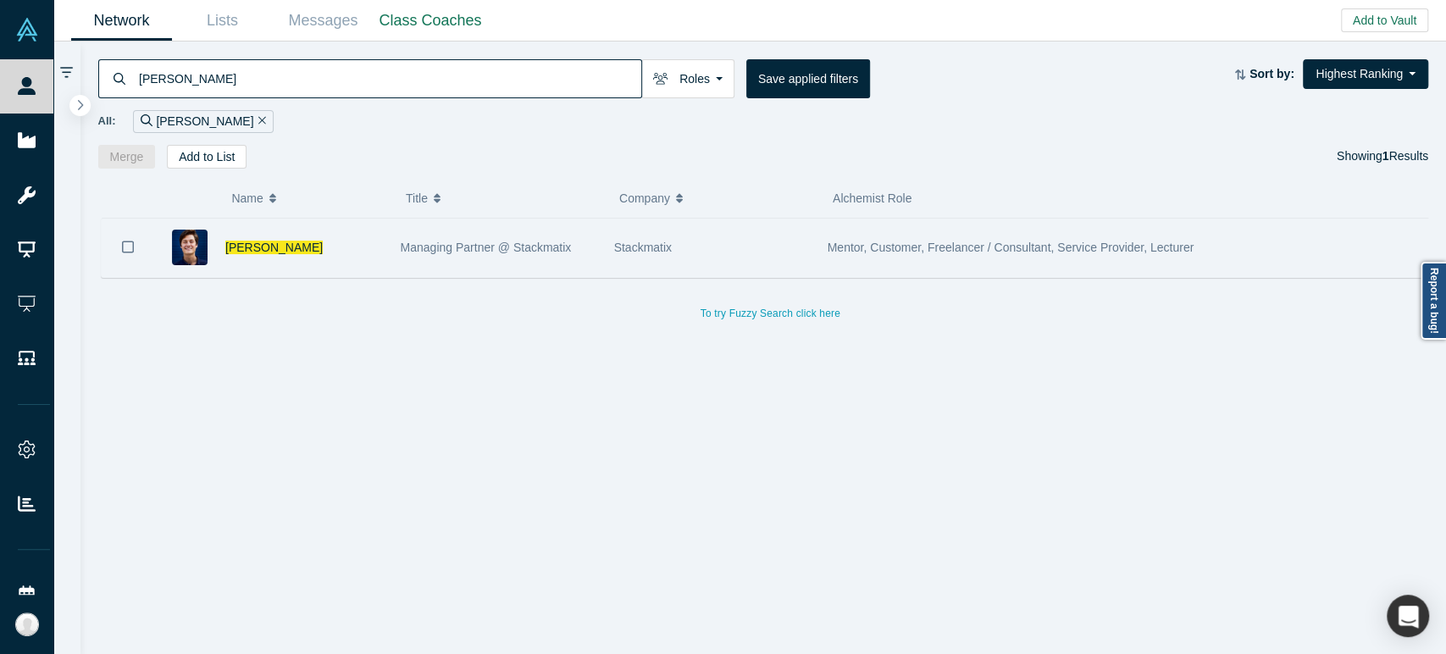
type input "[PERSON_NAME]"
click at [304, 247] on div "[PERSON_NAME]" at bounding box center [304, 248] width 158 height 58
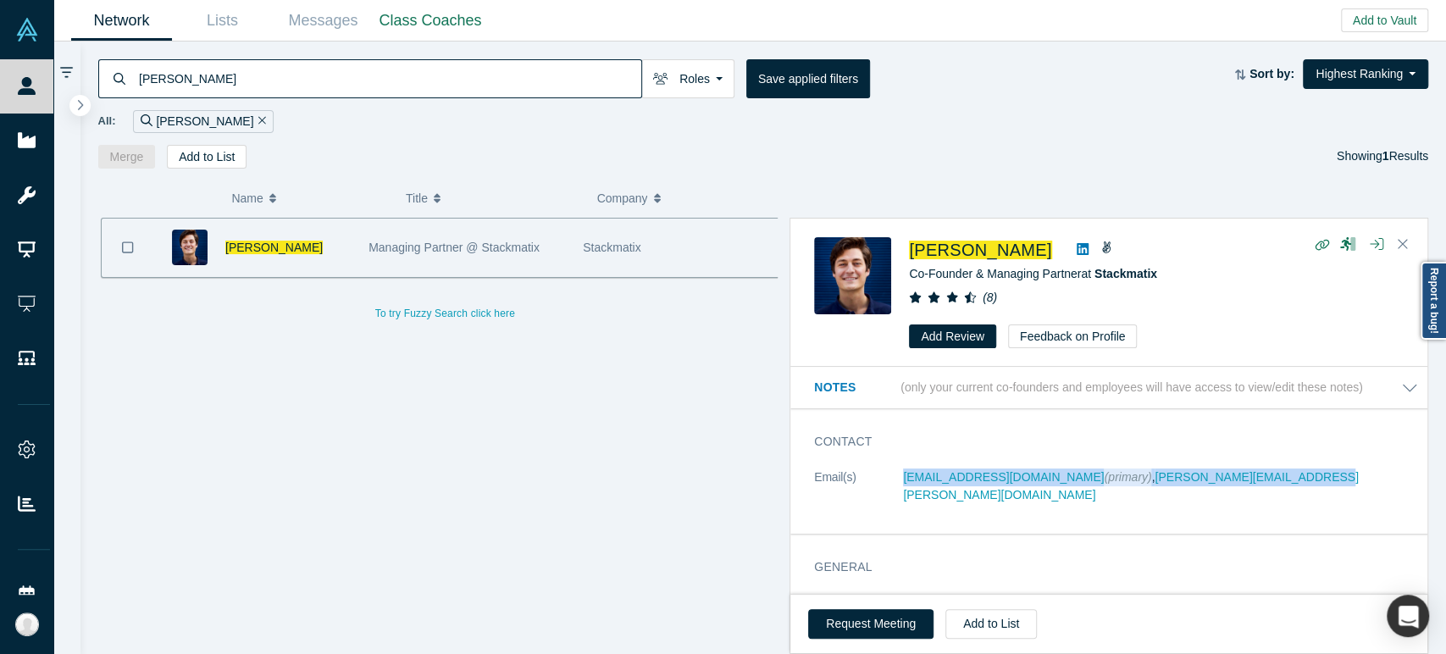
drag, startPoint x: 897, startPoint y: 488, endPoint x: 1235, endPoint y: 488, distance: 338.0
click at [1235, 488] on dl "Email(s) [PERSON_NAME][EMAIL_ADDRESS][DOMAIN_NAME] (primary) , [PERSON_NAME][EM…" at bounding box center [1116, 494] width 604 height 53
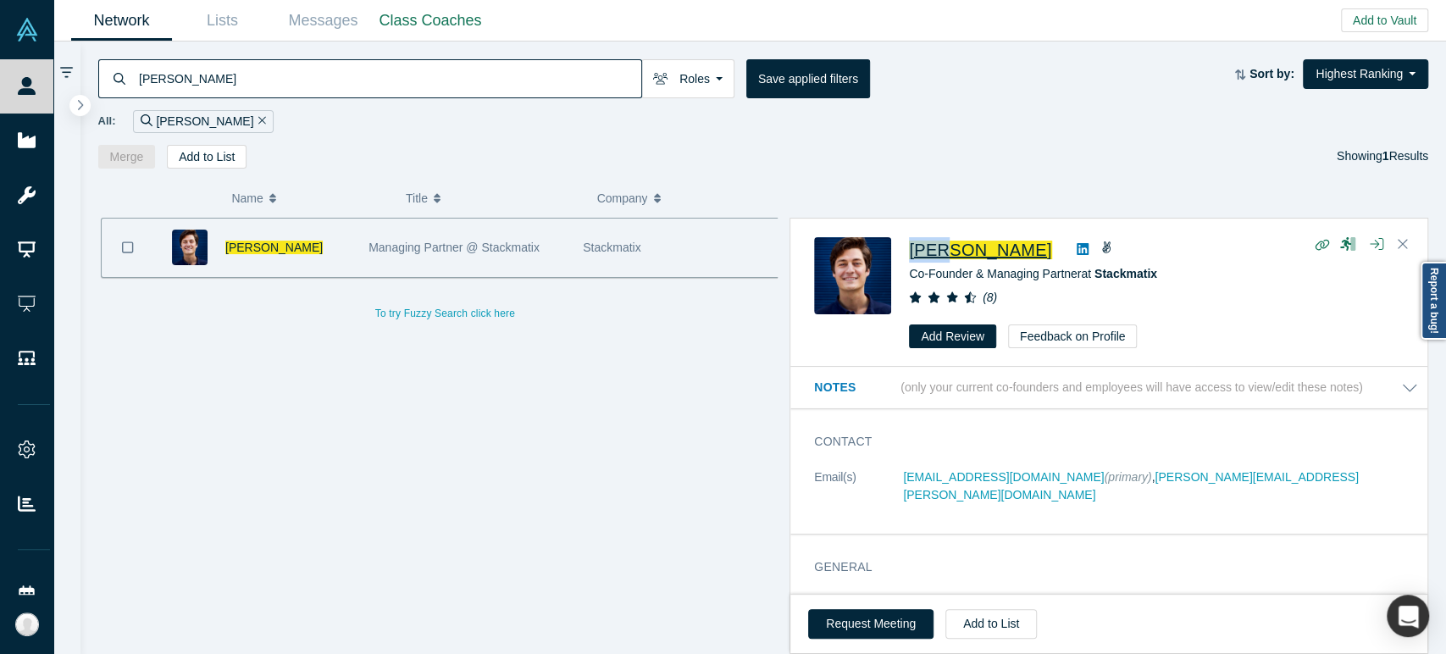
drag, startPoint x: 904, startPoint y: 253, endPoint x: 946, endPoint y: 256, distance: 42.4
click at [946, 256] on div "[PERSON_NAME] Co-Founder & Managing Partner at Stackmatix ( 8 ) Add Review Feed…" at bounding box center [1112, 293] width 596 height 112
